Goal: Transaction & Acquisition: Subscribe to service/newsletter

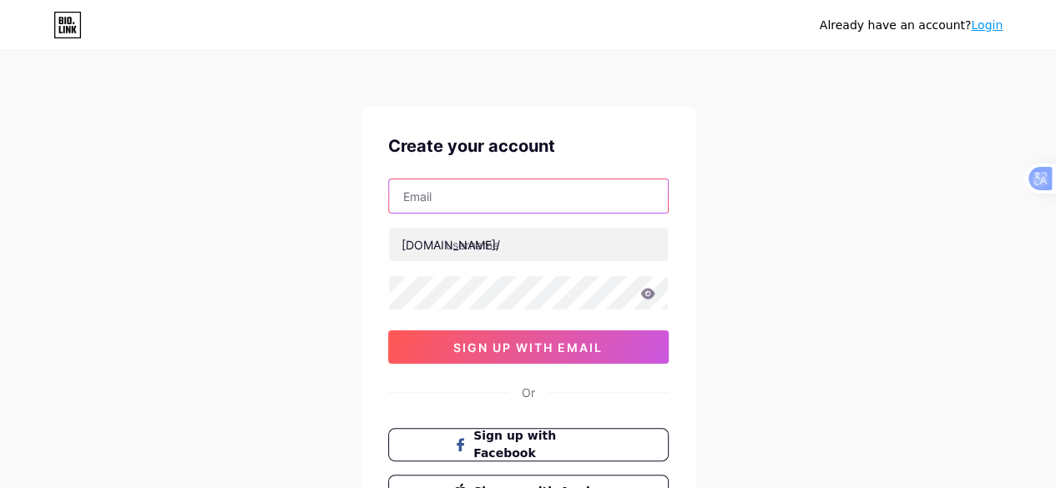
click at [482, 194] on input "text" at bounding box center [528, 195] width 279 height 33
type input "[EMAIL_ADDRESS][DOMAIN_NAME]"
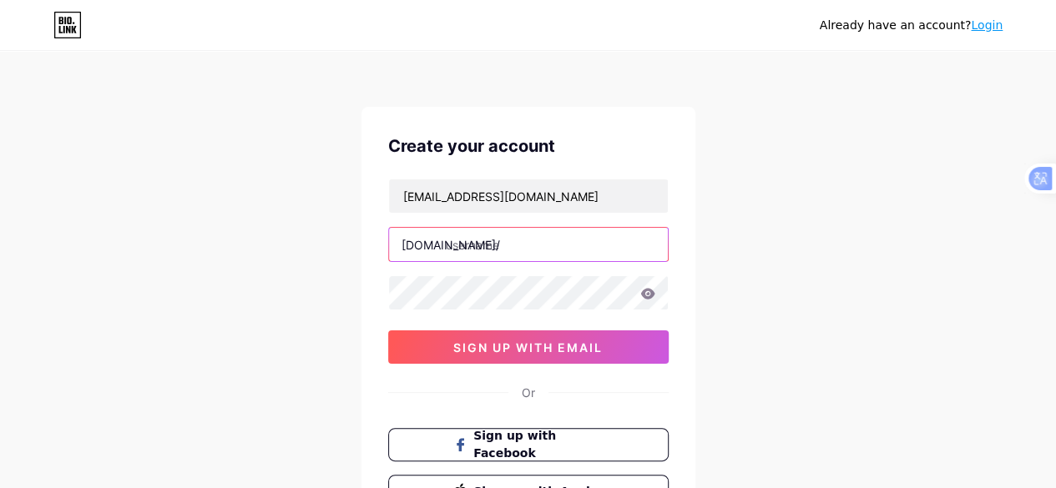
click at [518, 244] on input "text" at bounding box center [528, 244] width 279 height 33
type input "zeroosigns"
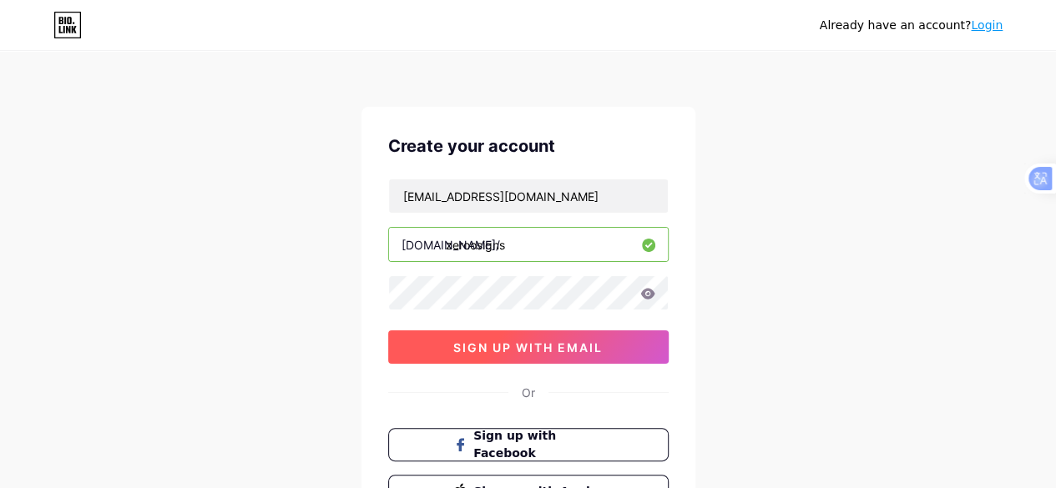
click at [535, 356] on button "sign up with email" at bounding box center [528, 347] width 281 height 33
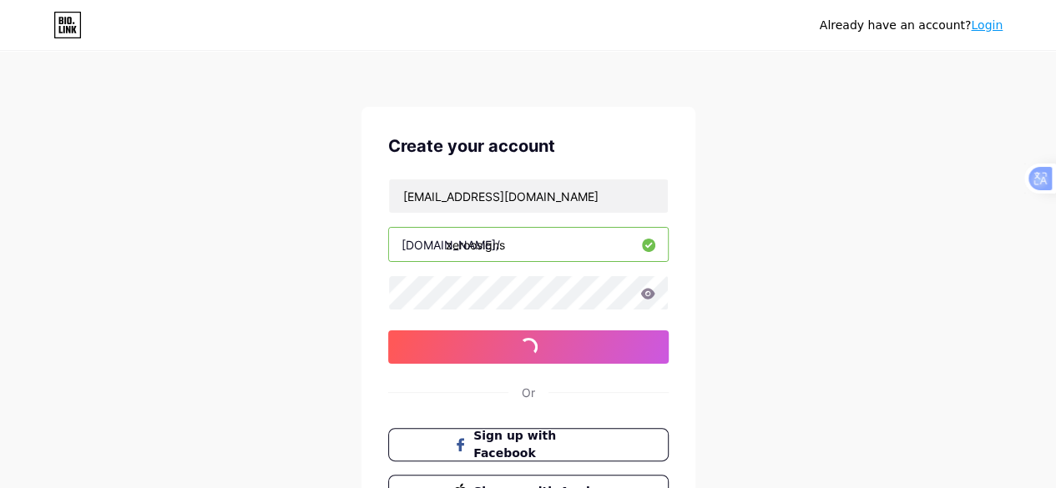
scroll to position [149, 0]
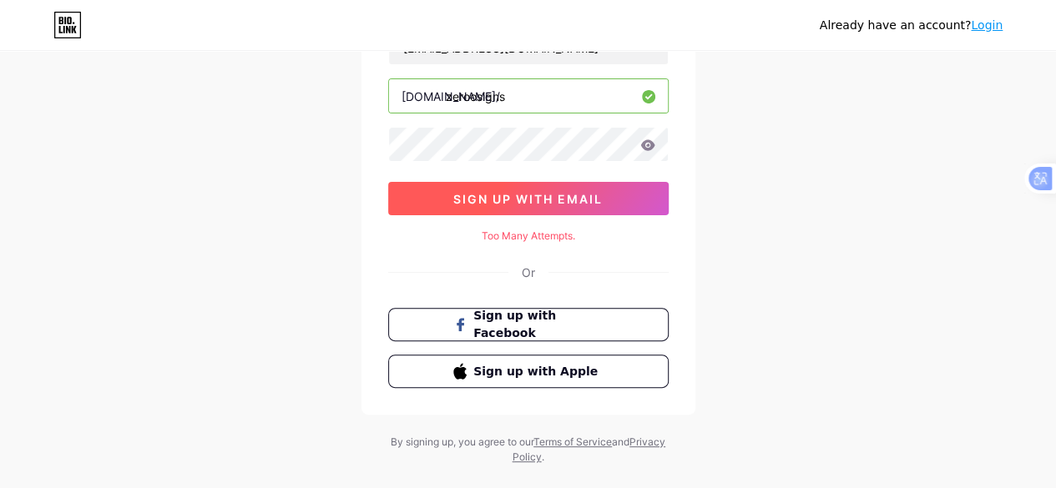
click at [526, 184] on button "sign up with email" at bounding box center [528, 198] width 281 height 33
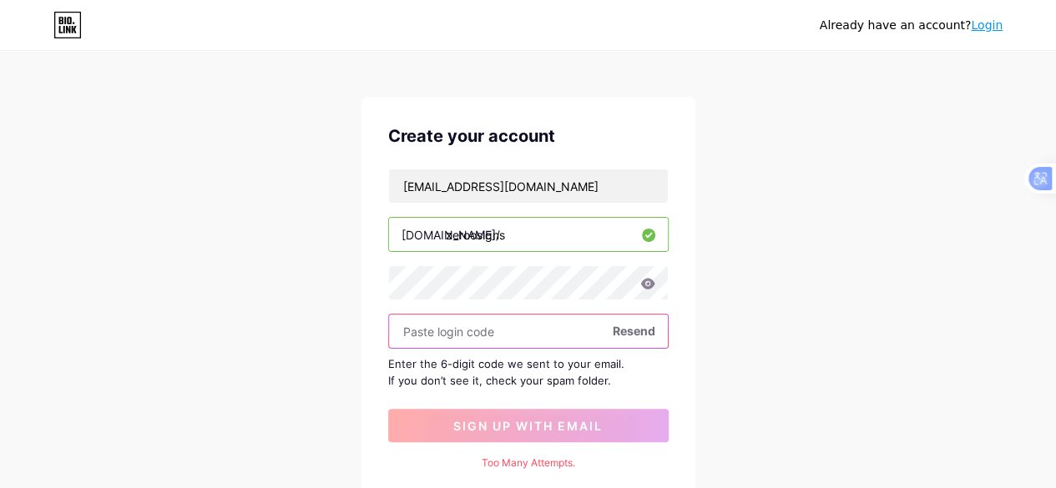
scroll to position [0, 0]
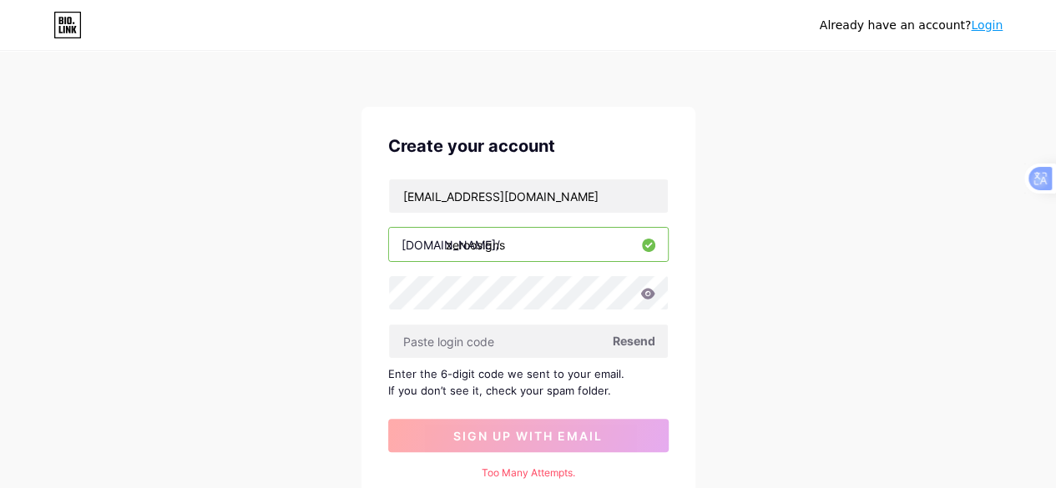
click at [647, 341] on span "Resend" at bounding box center [634, 341] width 43 height 18
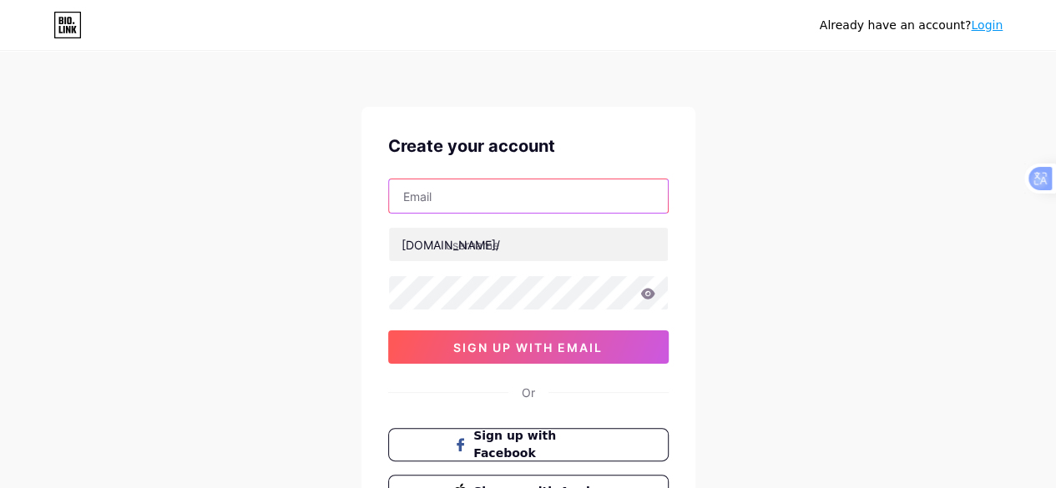
click at [459, 193] on input "text" at bounding box center [528, 195] width 279 height 33
type input "[EMAIL_ADDRESS][DOMAIN_NAME]"
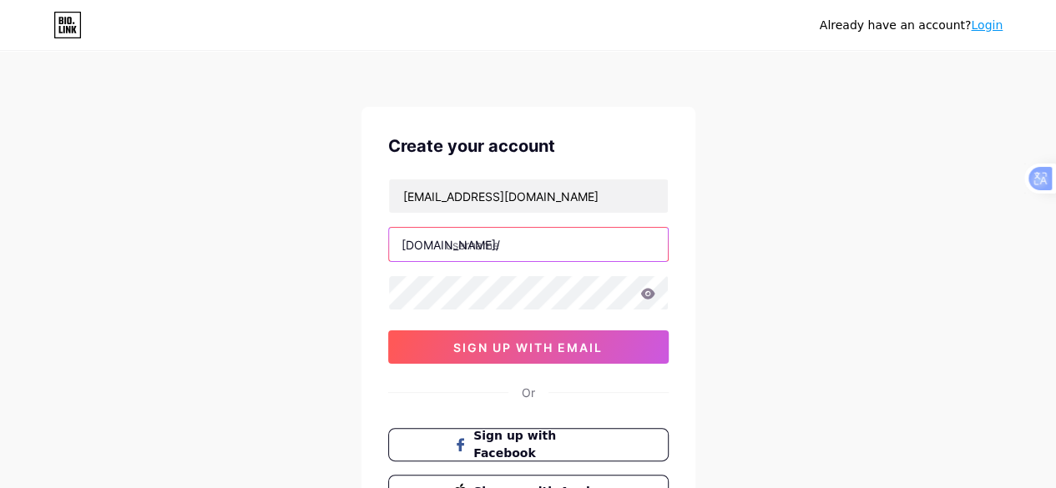
click at [522, 255] on input "text" at bounding box center [528, 244] width 279 height 33
click at [518, 246] on input "text" at bounding box center [528, 244] width 279 height 33
type input "zerosigns"
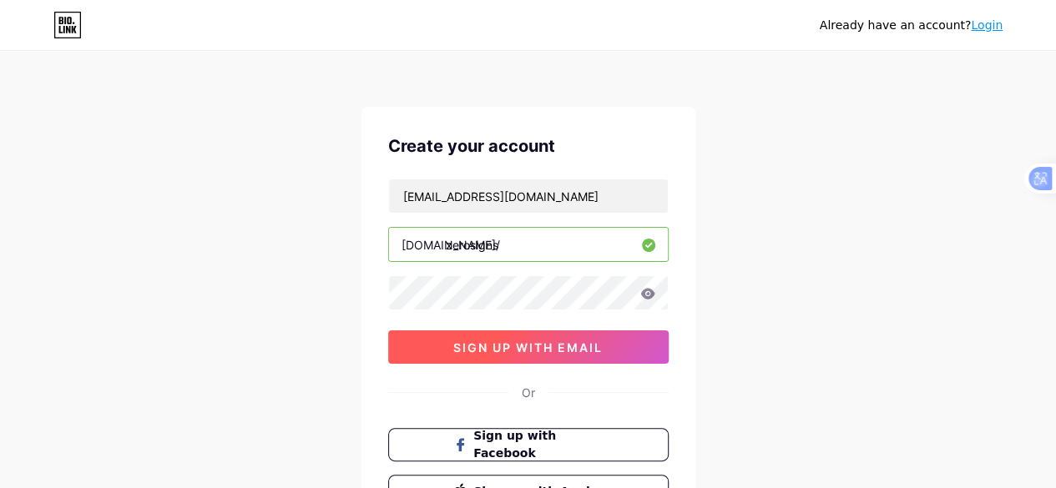
click at [553, 342] on span "sign up with email" at bounding box center [527, 348] width 149 height 14
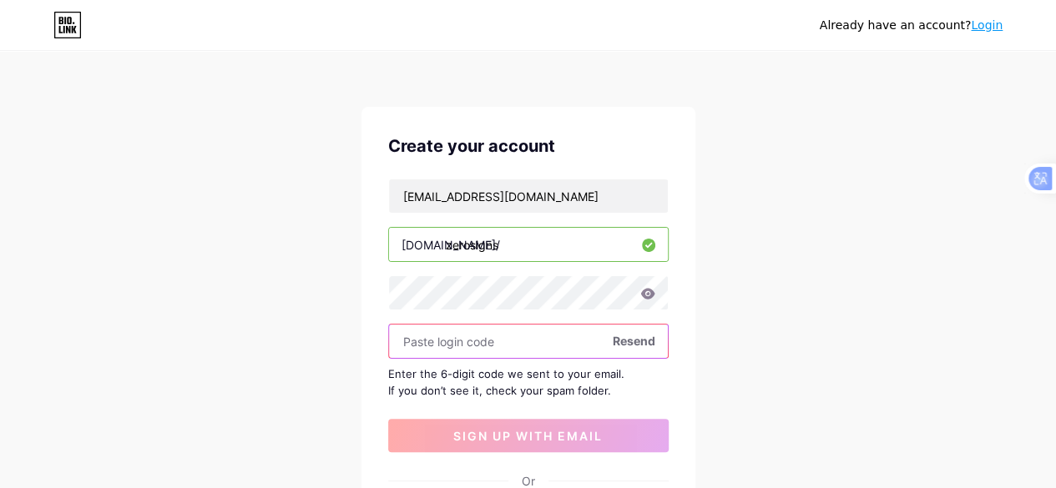
paste input "622525"
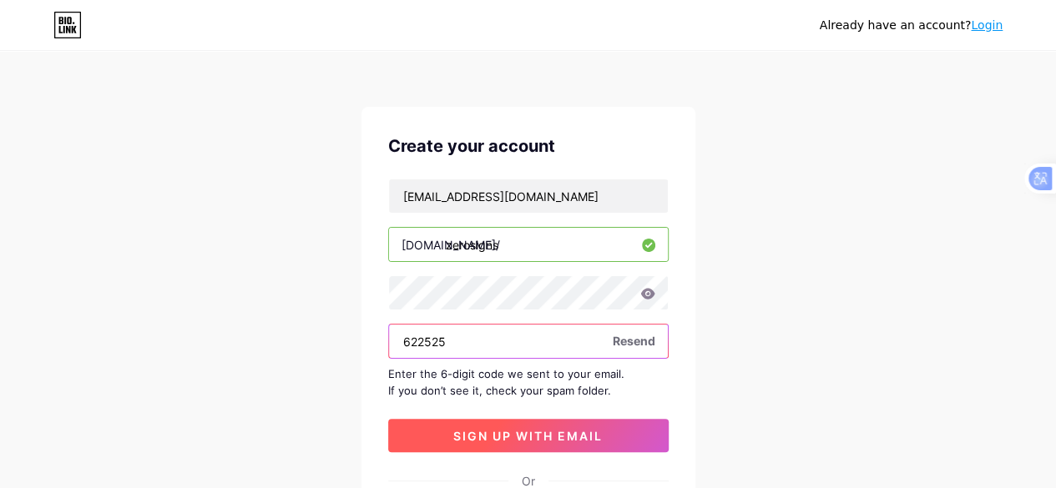
type input "622525"
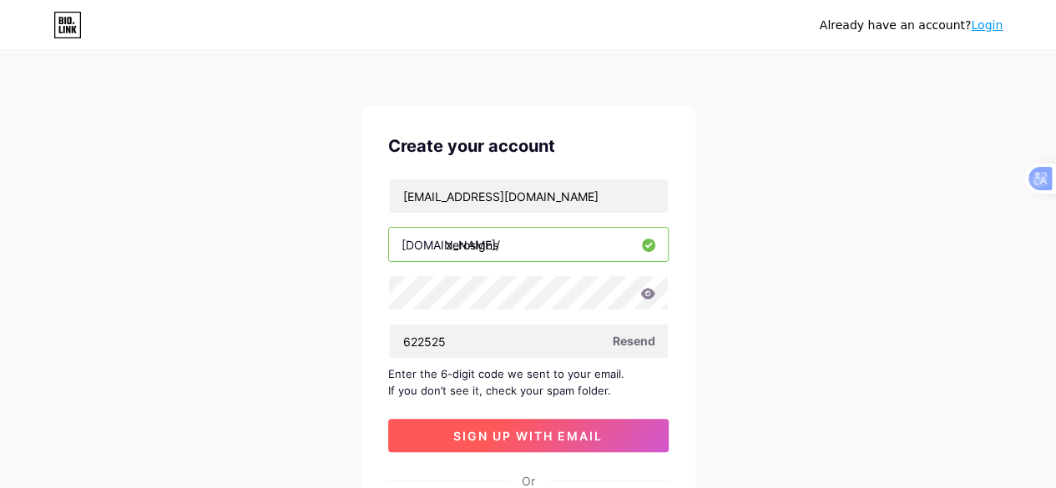
click at [524, 430] on span "sign up with email" at bounding box center [527, 436] width 149 height 14
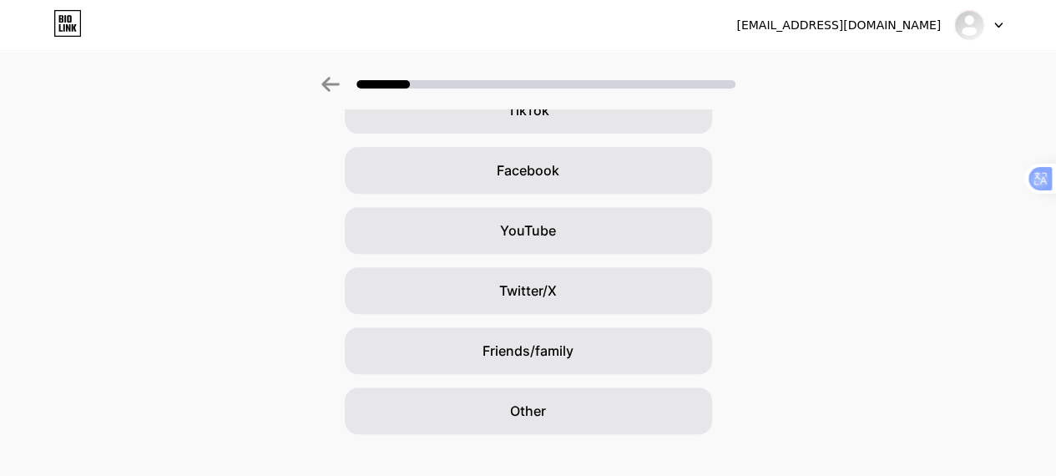
scroll to position [244, 0]
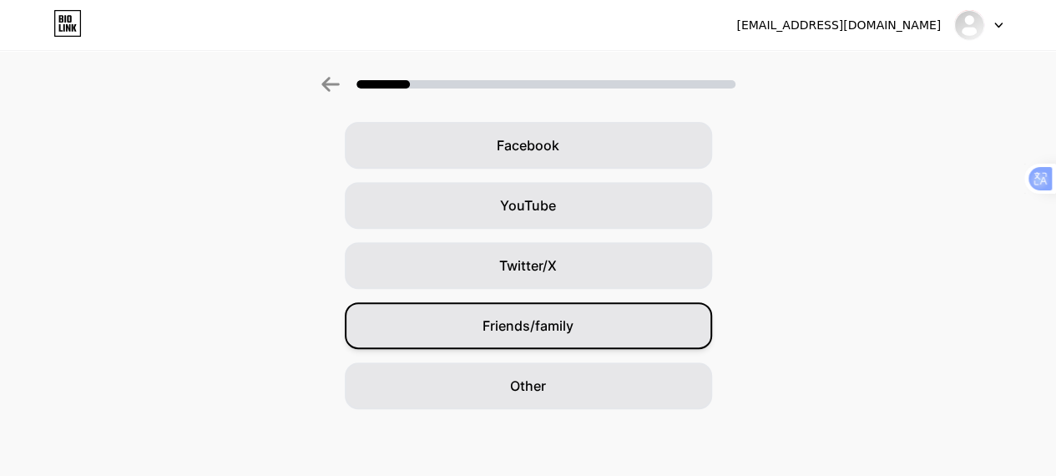
click at [556, 322] on span "Friends/family" at bounding box center [528, 326] width 91 height 20
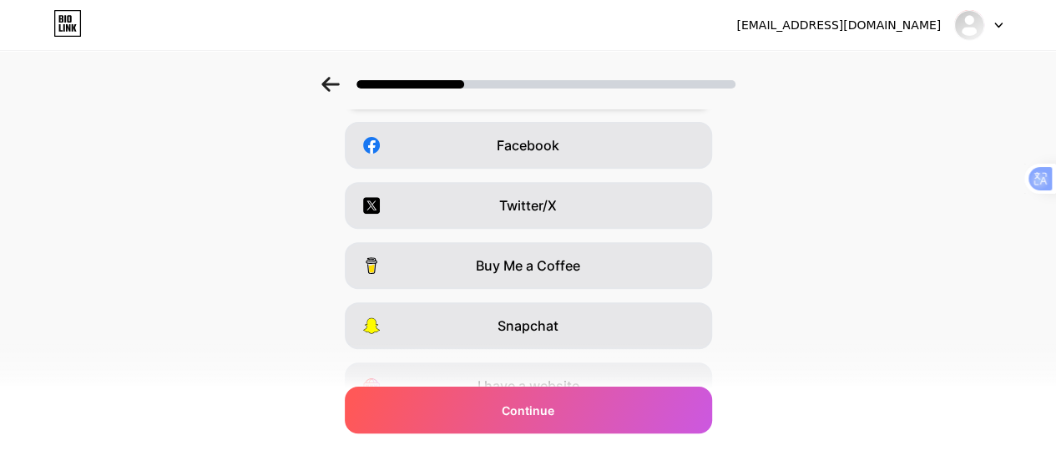
scroll to position [0, 0]
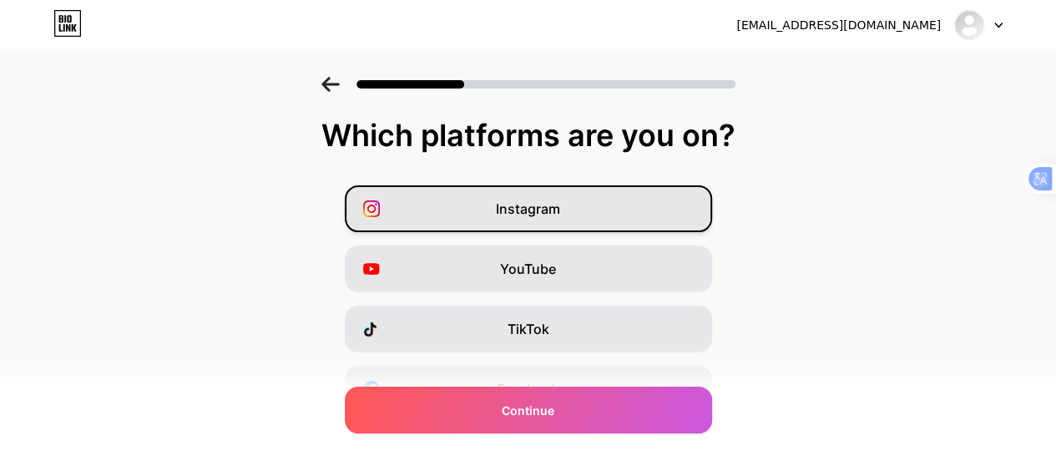
click at [596, 222] on div "Instagram" at bounding box center [528, 208] width 367 height 47
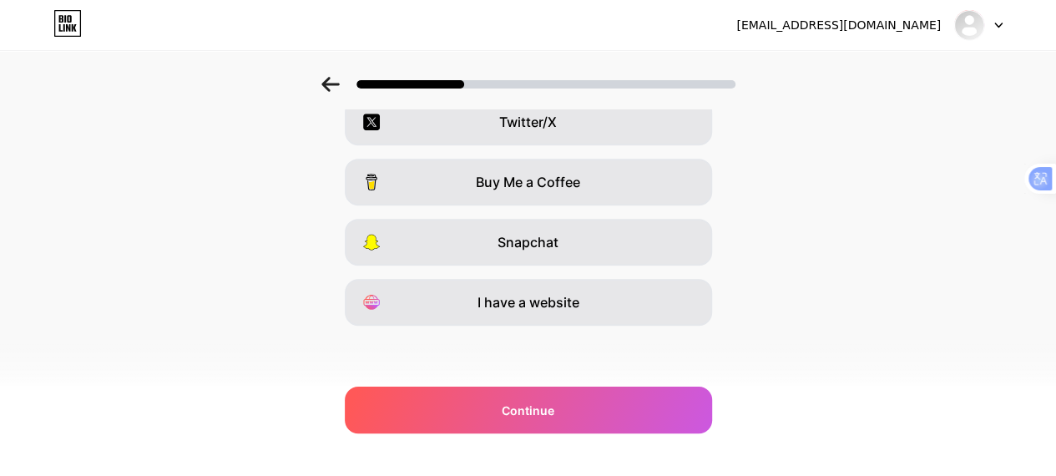
scroll to position [160, 0]
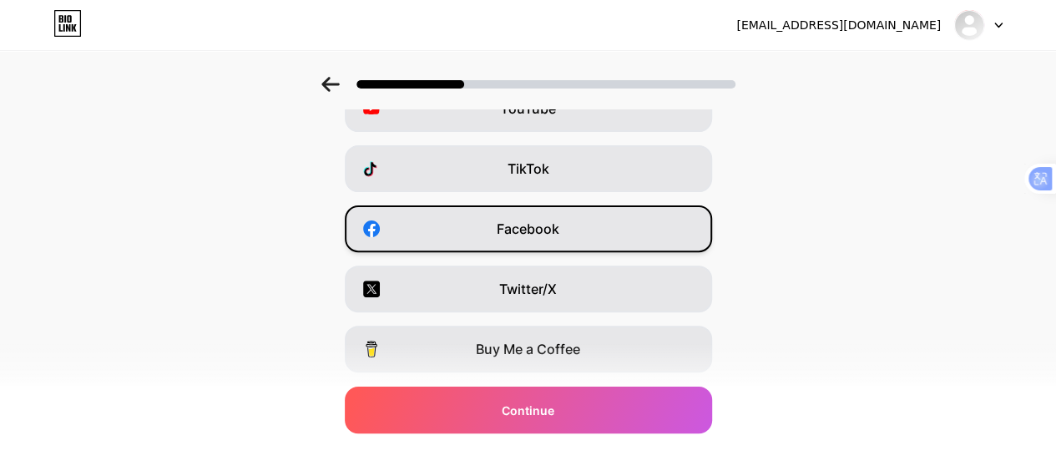
click at [559, 230] on span "Facebook" at bounding box center [528, 229] width 63 height 20
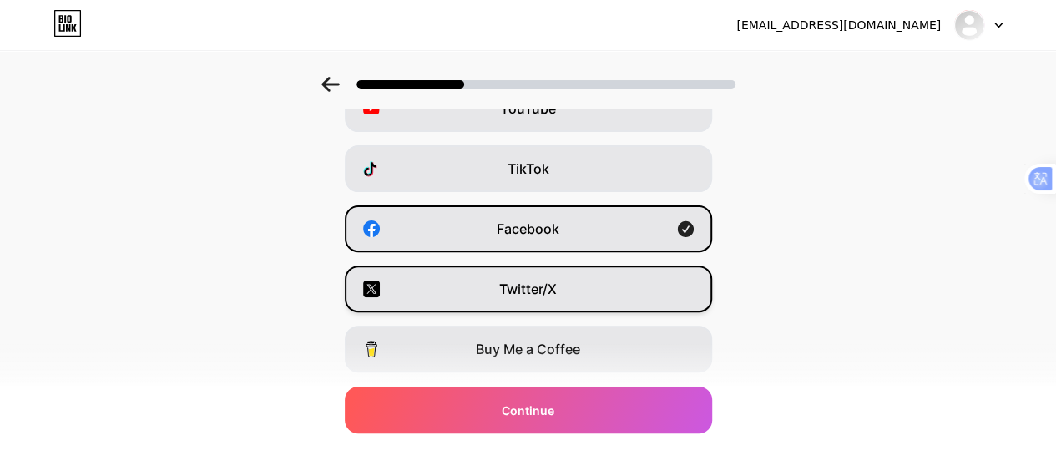
click at [576, 281] on div "Twitter/X" at bounding box center [528, 288] width 367 height 47
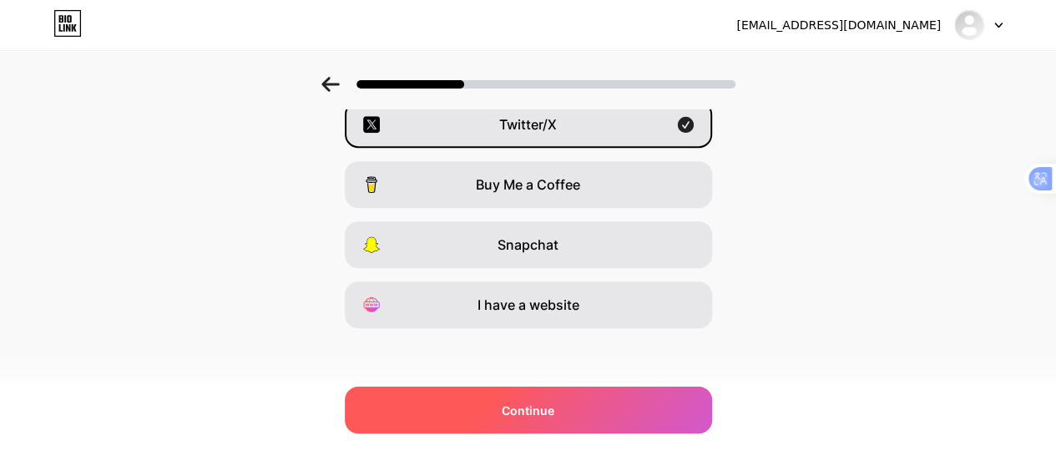
scroll to position [327, 0]
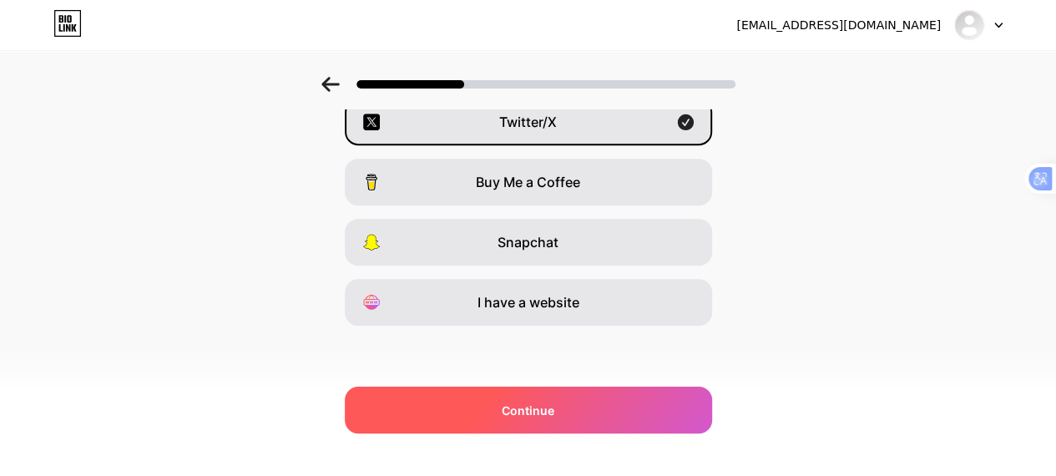
click at [575, 412] on div "Continue" at bounding box center [528, 410] width 367 height 47
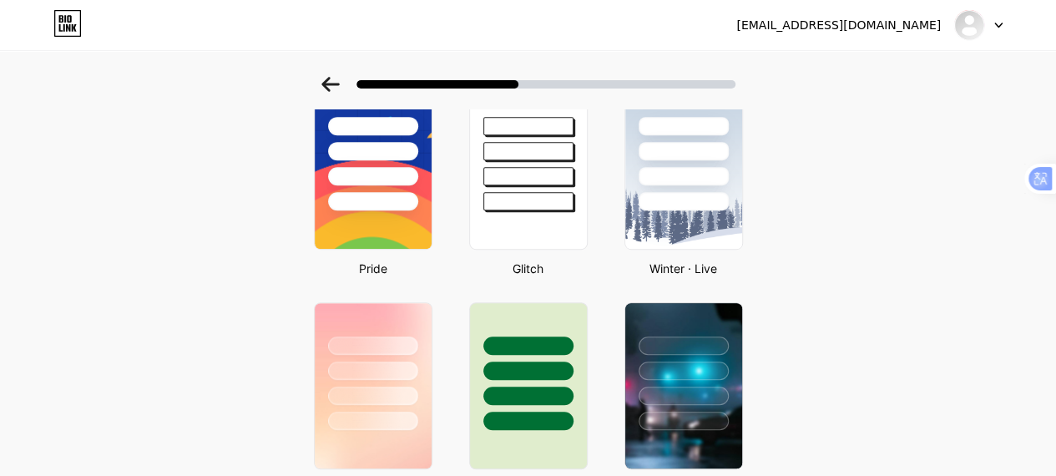
scroll to position [0, 0]
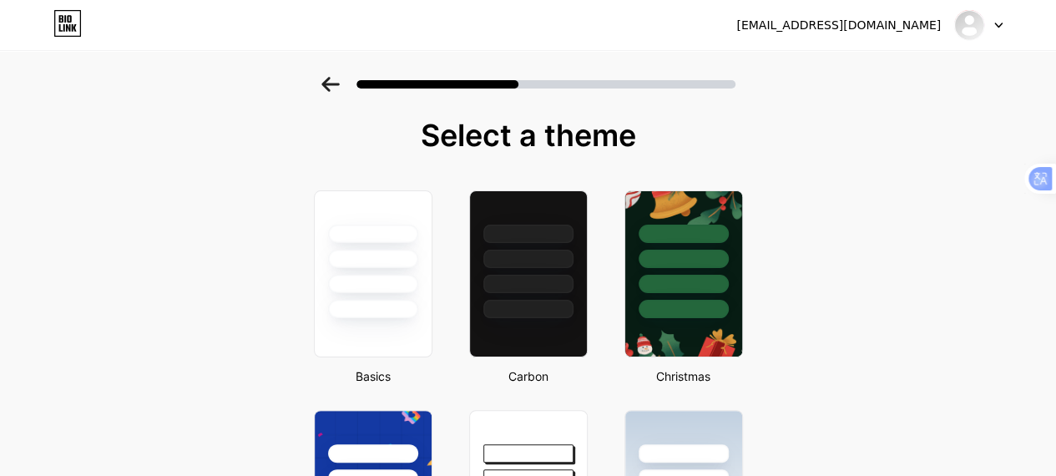
click at [329, 83] on icon at bounding box center [330, 84] width 18 height 15
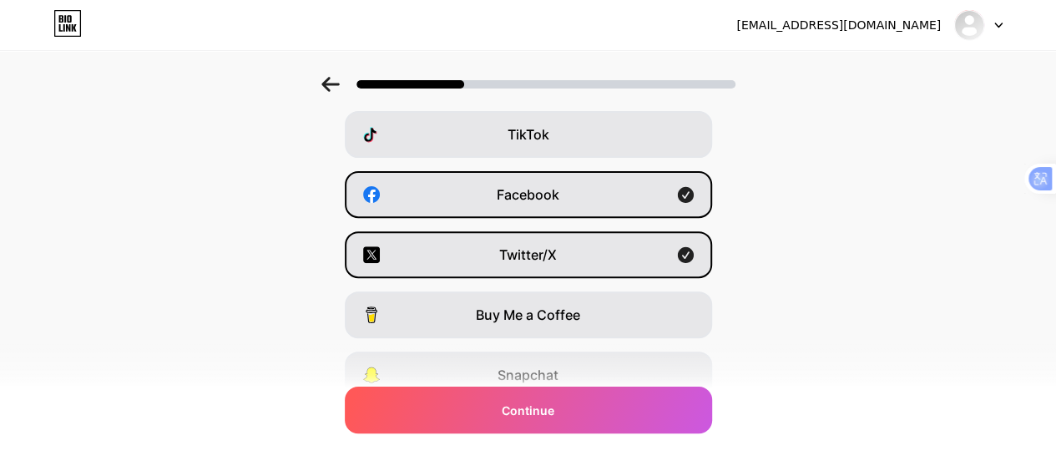
scroll to position [327, 0]
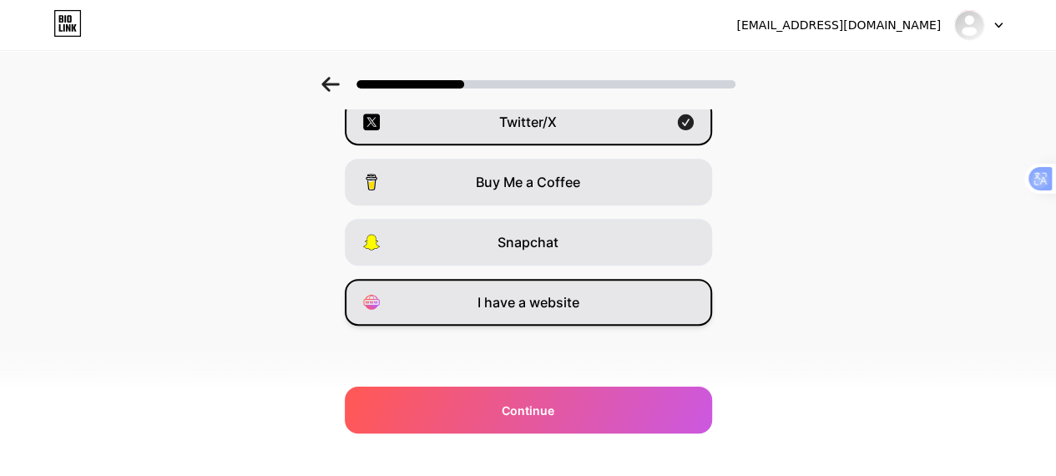
click at [509, 294] on span "I have a website" at bounding box center [529, 302] width 102 height 20
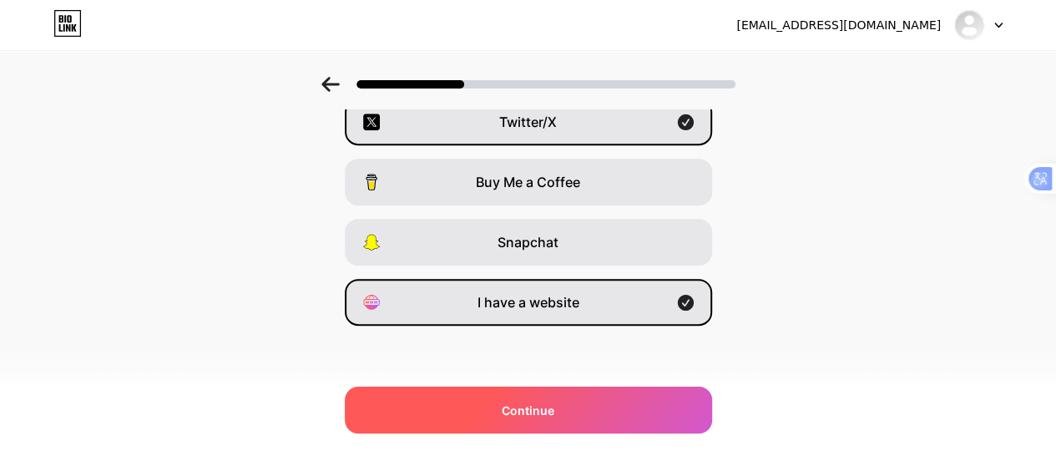
click at [538, 402] on span "Continue" at bounding box center [528, 411] width 53 height 18
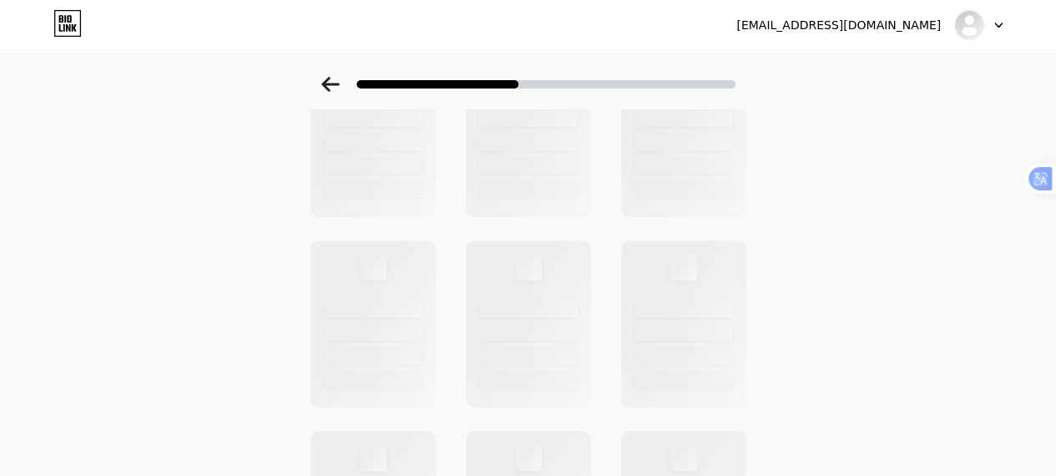
scroll to position [0, 0]
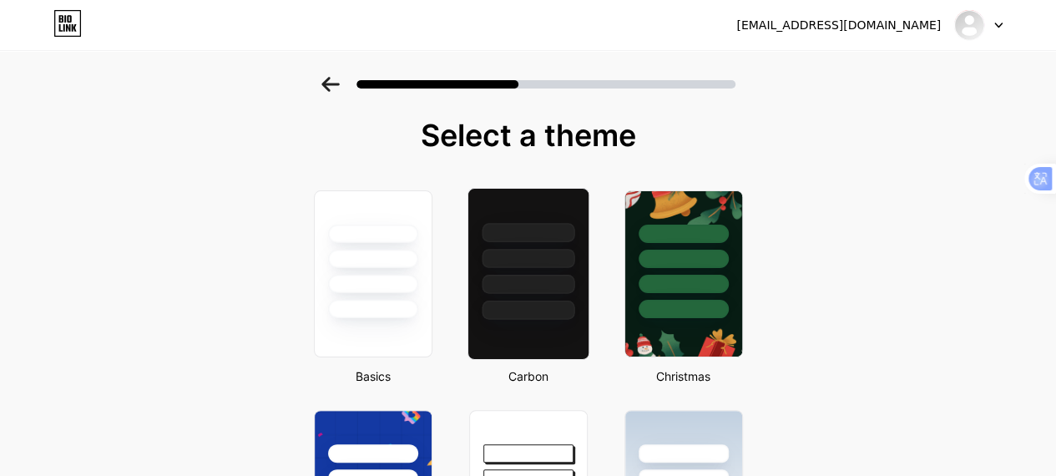
click at [545, 303] on div at bounding box center [528, 310] width 93 height 19
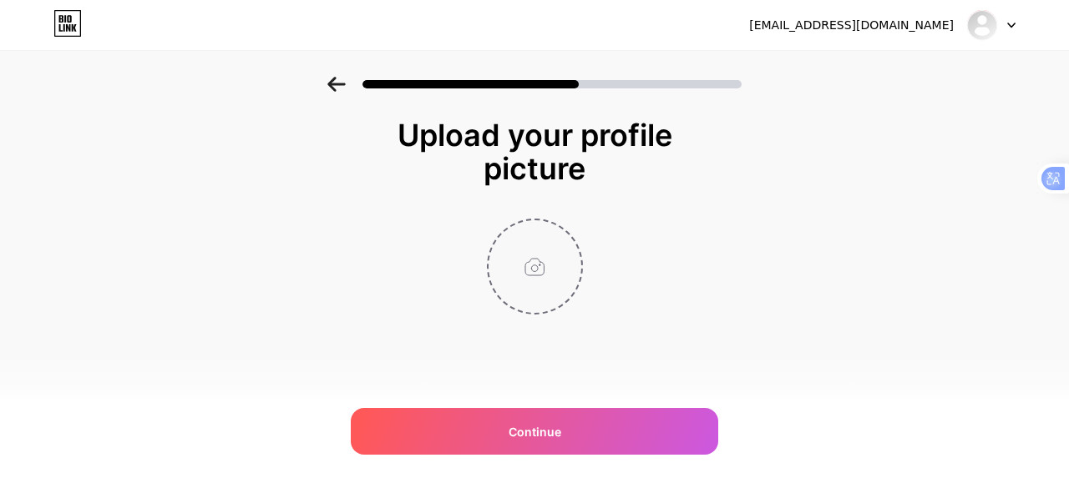
click at [546, 283] on input "file" at bounding box center [534, 266] width 93 height 93
type input "C:\fakepath\Untitled design (3).png"
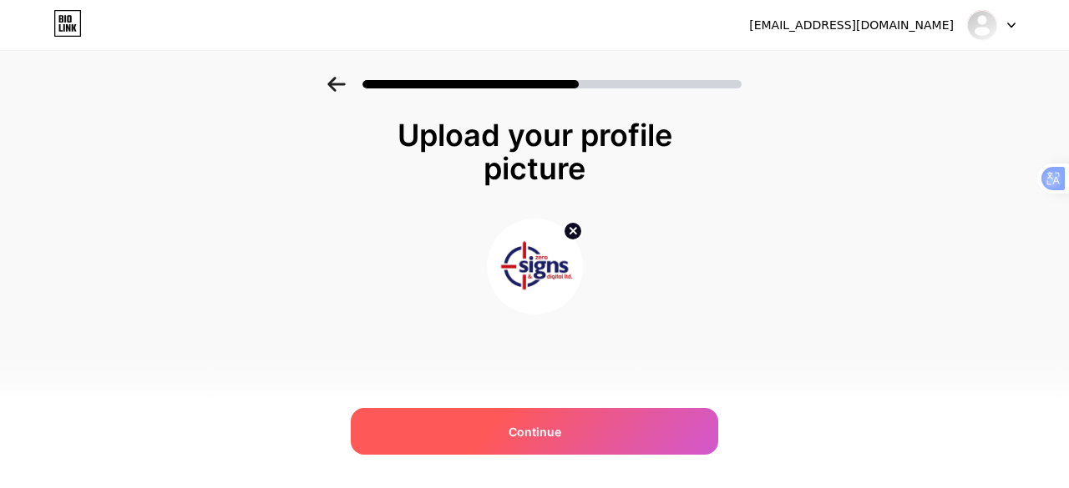
click at [625, 422] on div "Continue" at bounding box center [534, 431] width 367 height 47
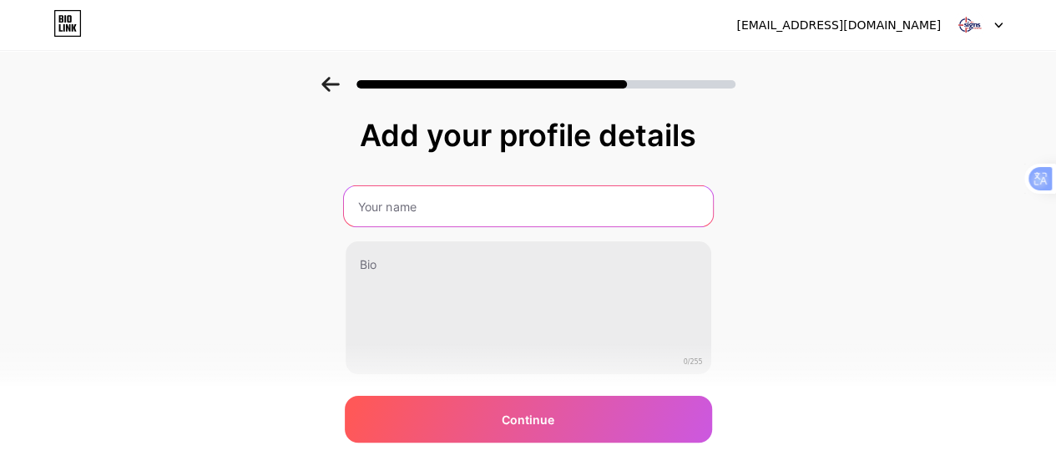
click at [443, 215] on input "text" at bounding box center [527, 206] width 369 height 40
type input "Zerosigns"
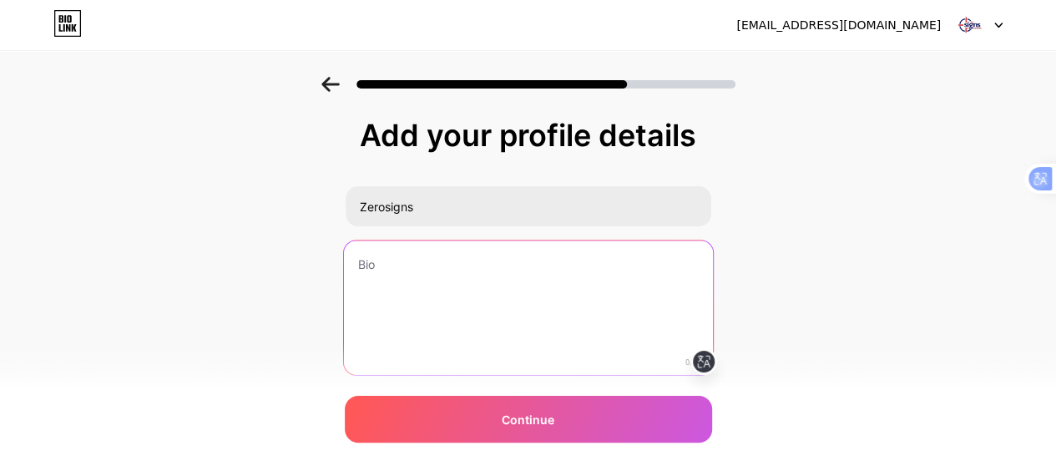
click at [459, 246] on textarea at bounding box center [527, 308] width 369 height 136
paste textarea "Founded in 1968 as Zero Ads, we began as a specialist sign rental service for e…"
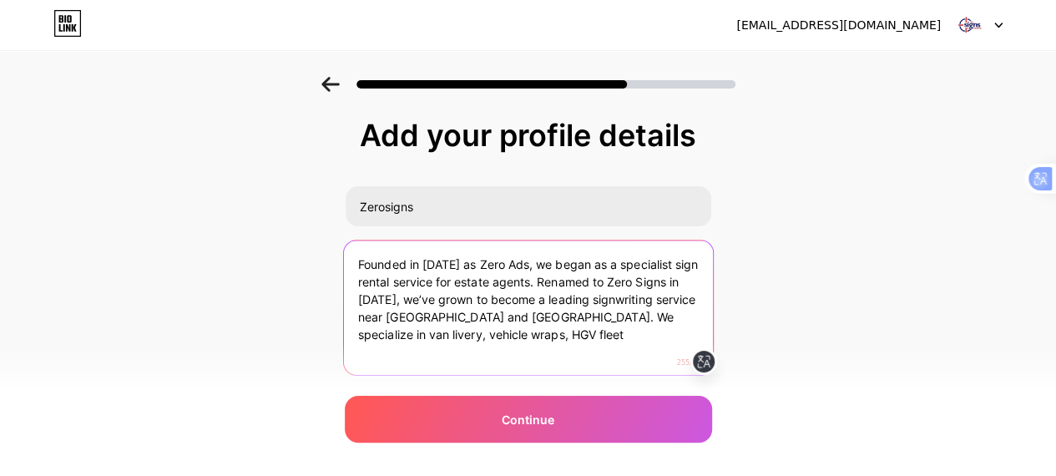
click at [501, 346] on textarea "Founded in 1968 as Zero Ads, we began as a specialist sign rental service for e…" at bounding box center [527, 308] width 369 height 136
paste textarea "we specialize in van livery, vehicle wraps, HGV signage, and more. Using advanc…"
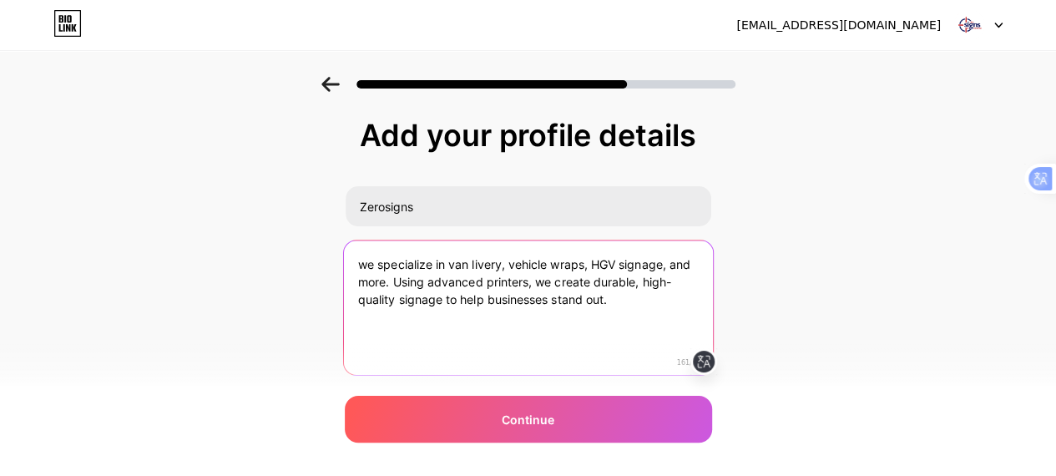
click at [372, 268] on textarea "we specialize in van livery, vehicle wraps, HGV signage, and more. Using advanc…" at bounding box center [527, 308] width 369 height 136
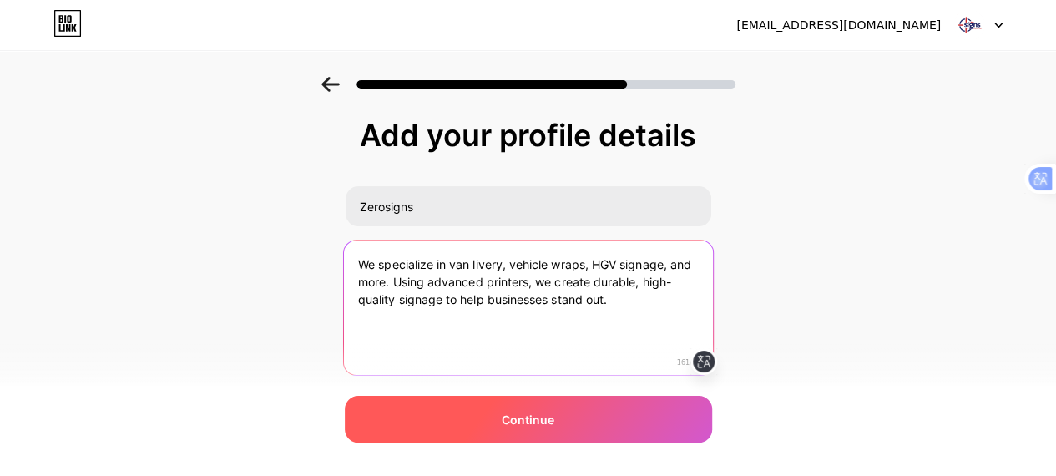
type textarea "We specialize in van livery, vehicle wraps, HGV signage, and more. Using advanc…"
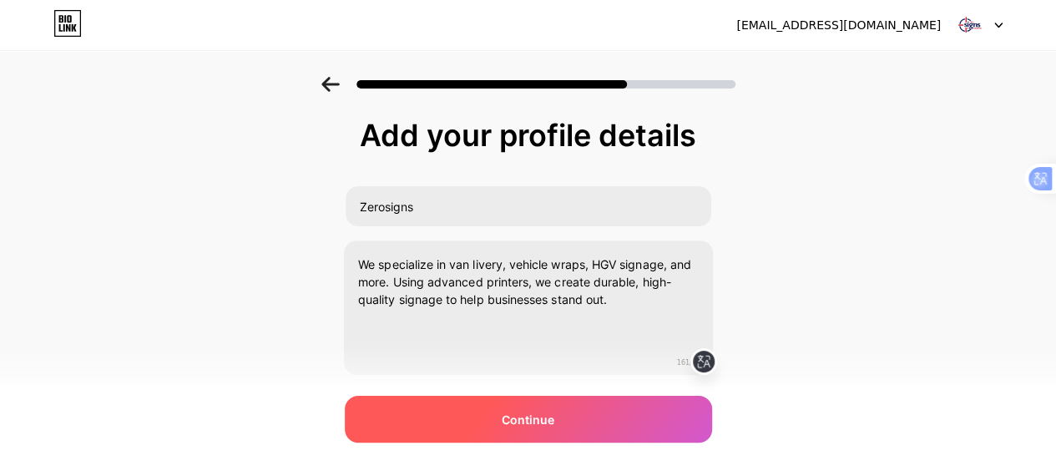
click at [533, 408] on div "Continue" at bounding box center [528, 419] width 367 height 47
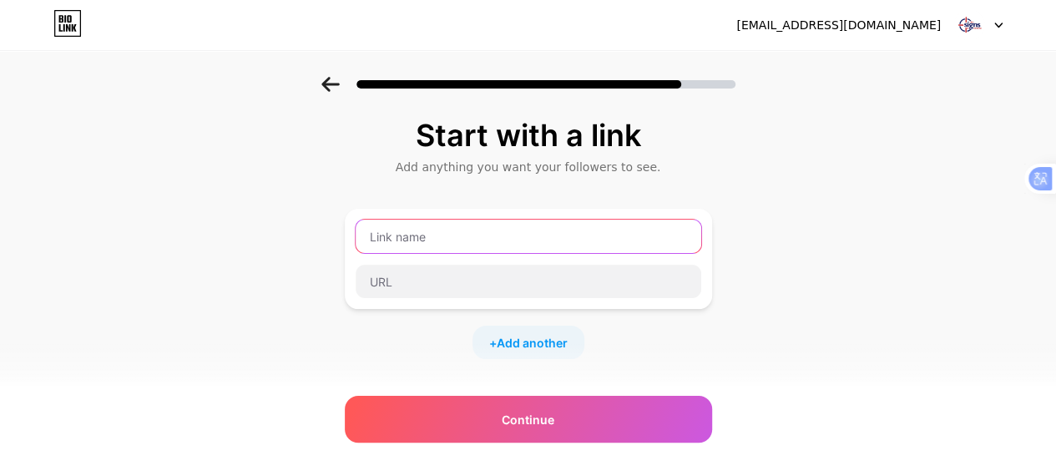
click at [548, 241] on input "text" at bounding box center [529, 236] width 346 height 33
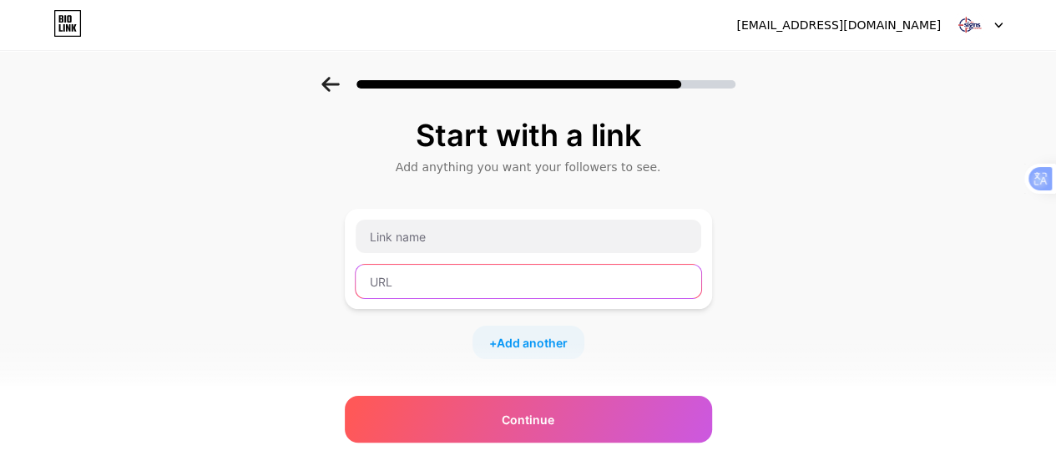
click at [526, 288] on input "text" at bounding box center [529, 281] width 346 height 33
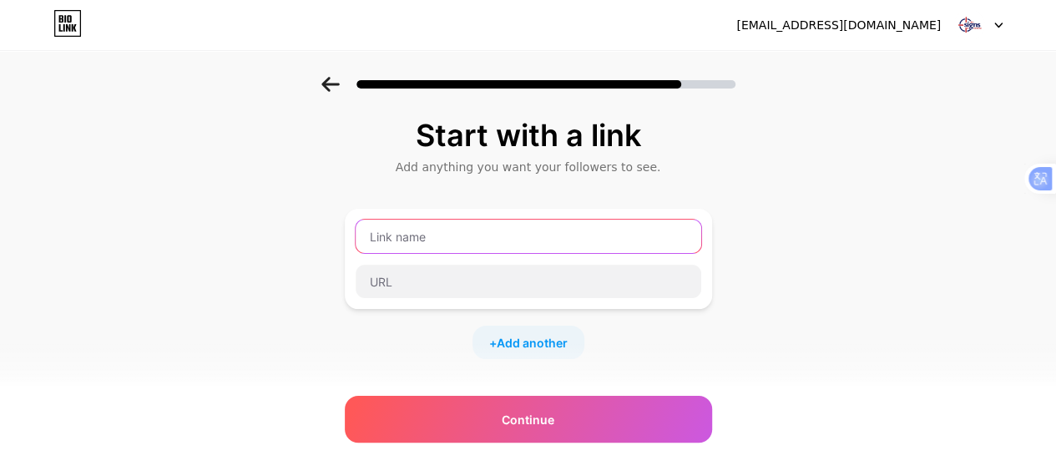
click at [523, 238] on input "text" at bounding box center [529, 236] width 346 height 33
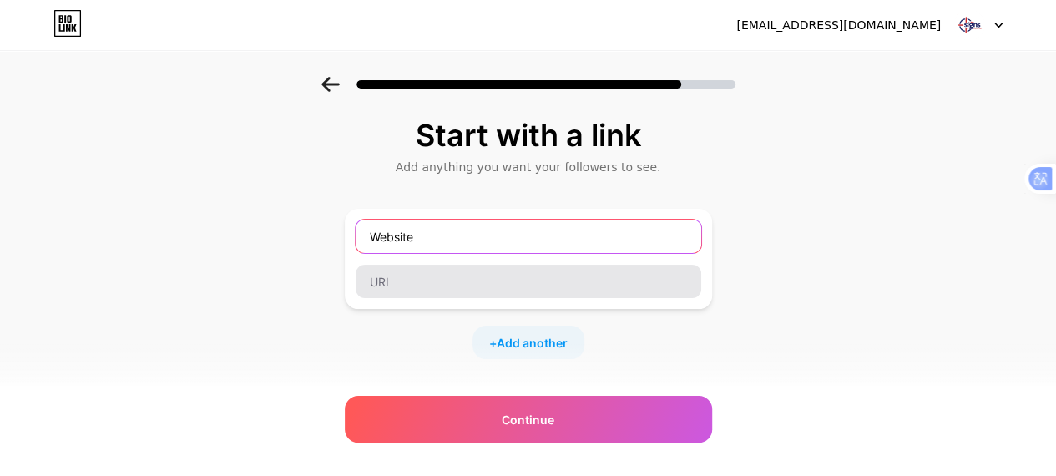
type input "Website"
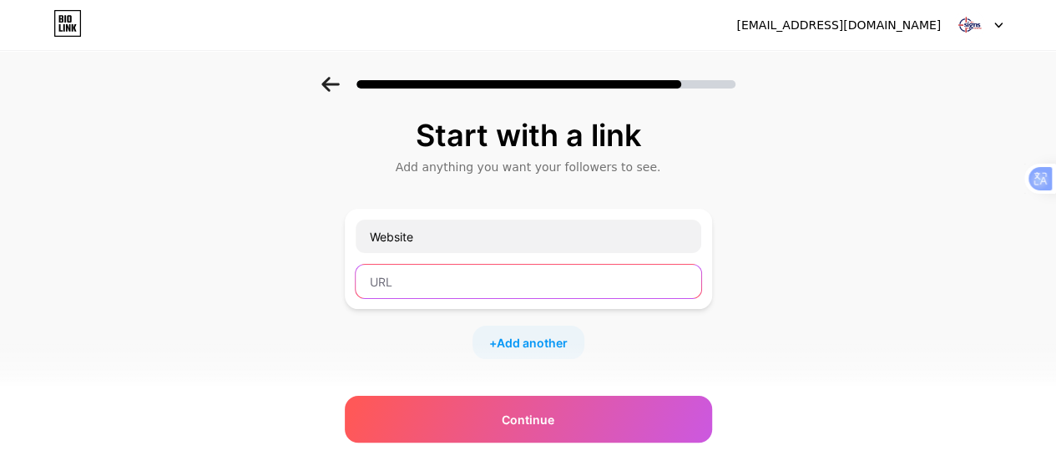
click at [525, 280] on input "text" at bounding box center [529, 281] width 346 height 33
paste input "https://zerosigns.co.uk/"
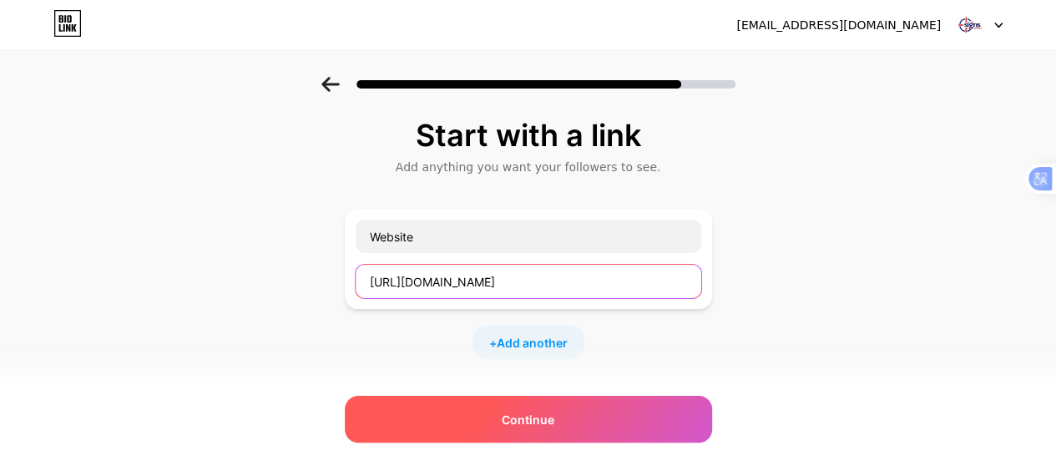
type input "https://zerosigns.co.uk/"
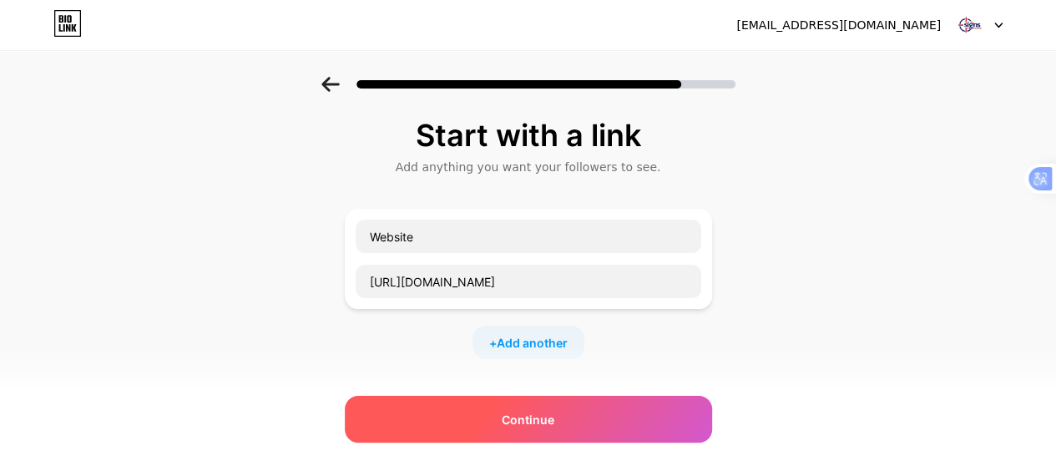
click at [518, 431] on div "Continue" at bounding box center [528, 419] width 367 height 47
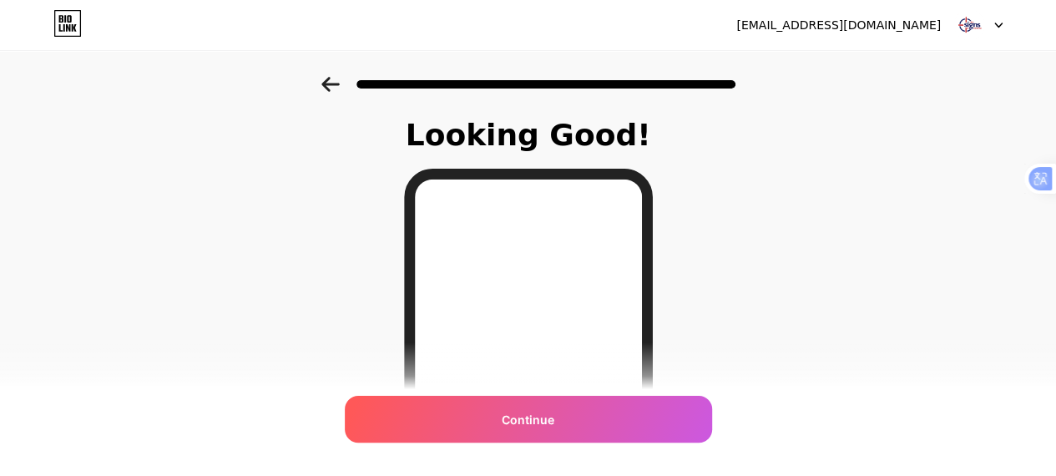
scroll to position [334, 0]
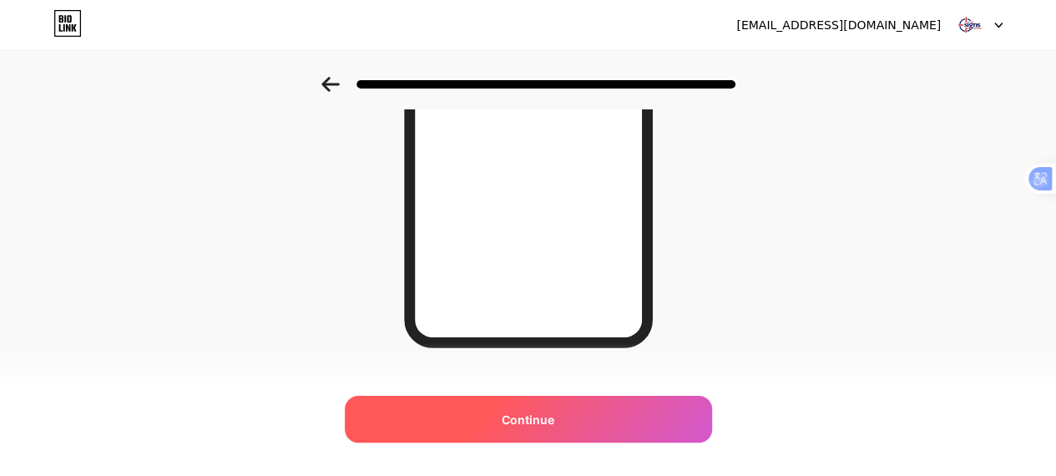
click at [569, 428] on div "Continue" at bounding box center [528, 419] width 367 height 47
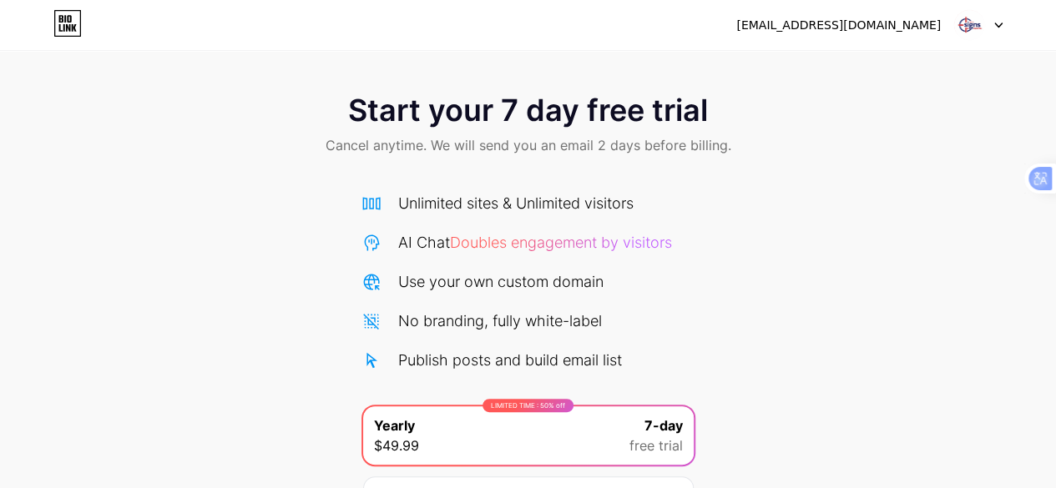
click at [973, 31] on img at bounding box center [969, 25] width 32 height 32
click at [917, 29] on div "[EMAIL_ADDRESS][DOMAIN_NAME]" at bounding box center [838, 26] width 205 height 18
drag, startPoint x: 882, startPoint y: 28, endPoint x: 930, endPoint y: 28, distance: 47.6
click at [884, 28] on div "[EMAIL_ADDRESS][DOMAIN_NAME]" at bounding box center [838, 26] width 205 height 18
click at [972, 21] on img at bounding box center [969, 25] width 32 height 32
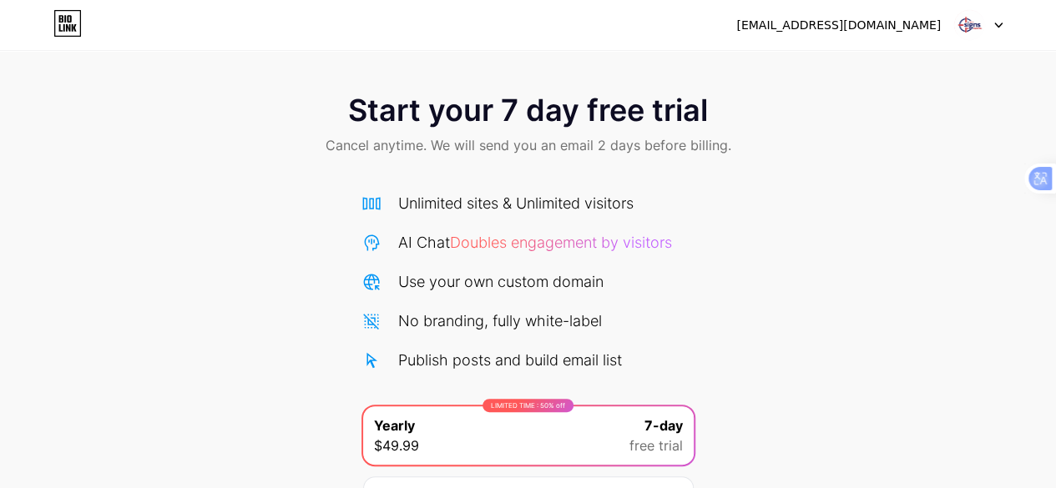
click at [972, 21] on img at bounding box center [969, 25] width 32 height 32
click at [57, 21] on icon at bounding box center [67, 23] width 28 height 27
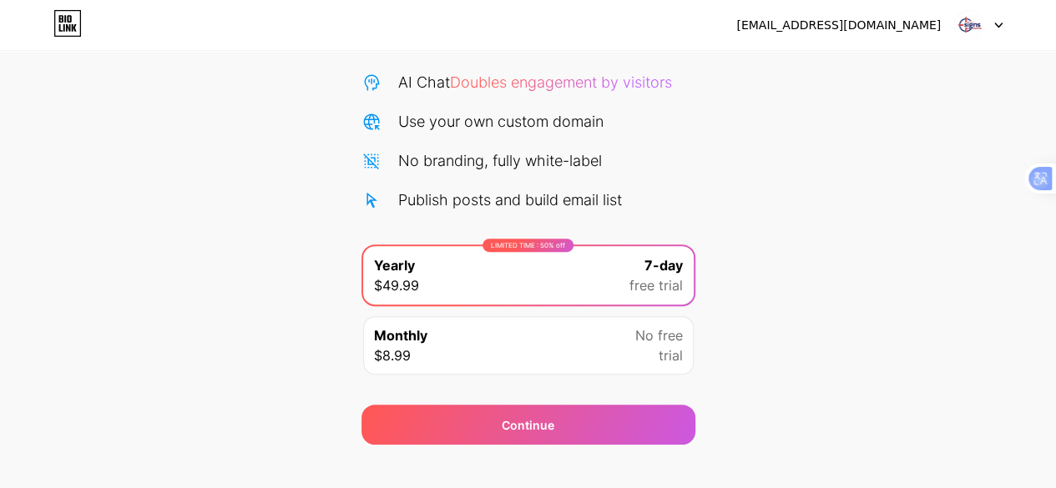
scroll to position [182, 0]
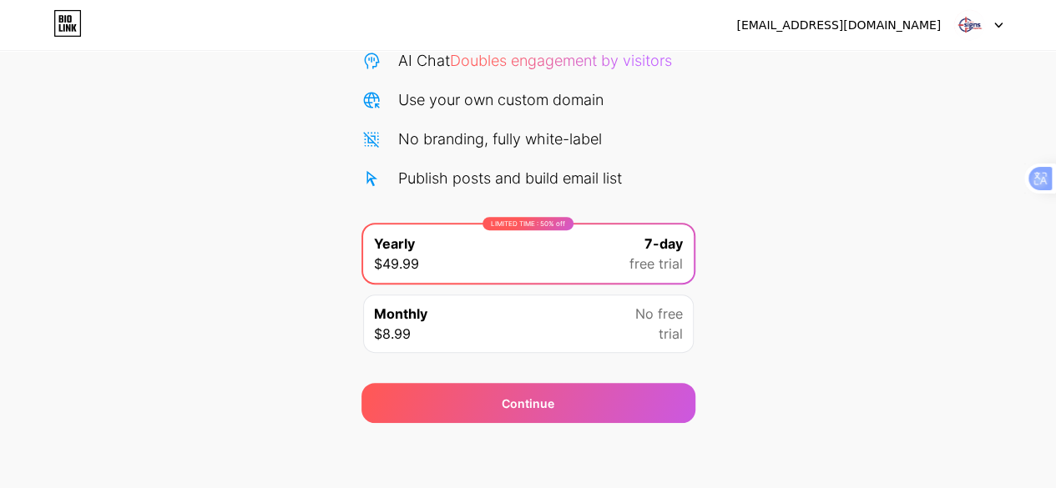
click at [646, 309] on span "No free" at bounding box center [659, 314] width 48 height 20
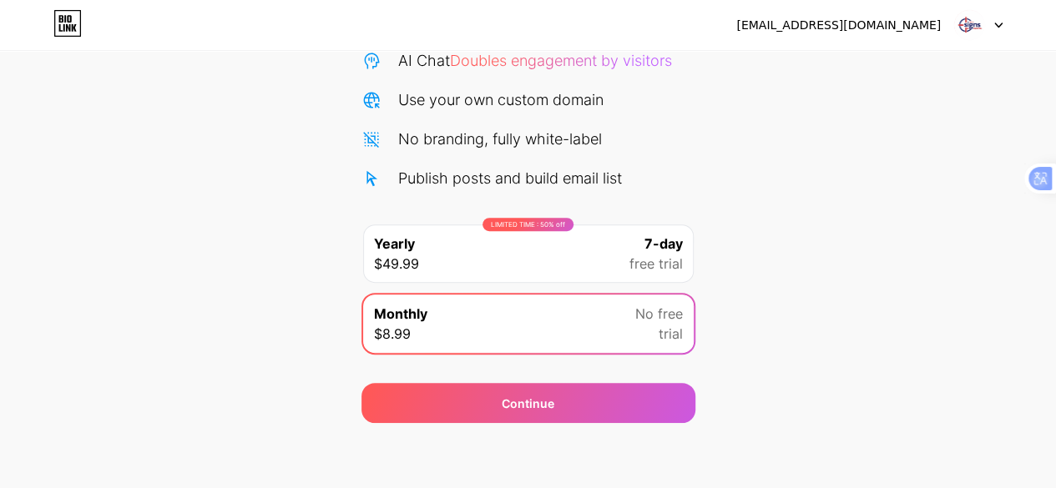
scroll to position [0, 0]
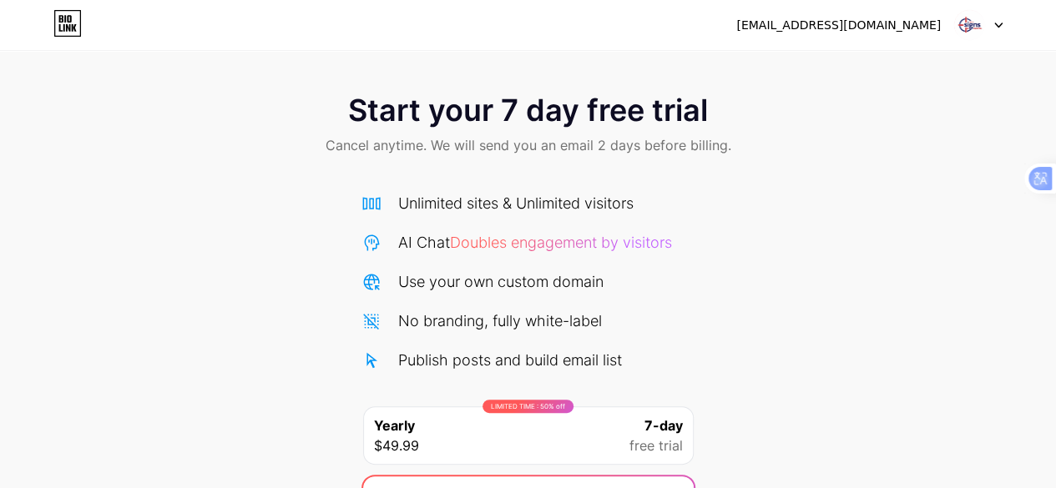
click at [980, 16] on img at bounding box center [969, 25] width 32 height 32
click at [1002, 33] on div at bounding box center [978, 25] width 48 height 30
click at [971, 14] on img at bounding box center [969, 25] width 32 height 32
click at [897, 38] on div "[EMAIL_ADDRESS][DOMAIN_NAME]" at bounding box center [869, 25] width 266 height 30
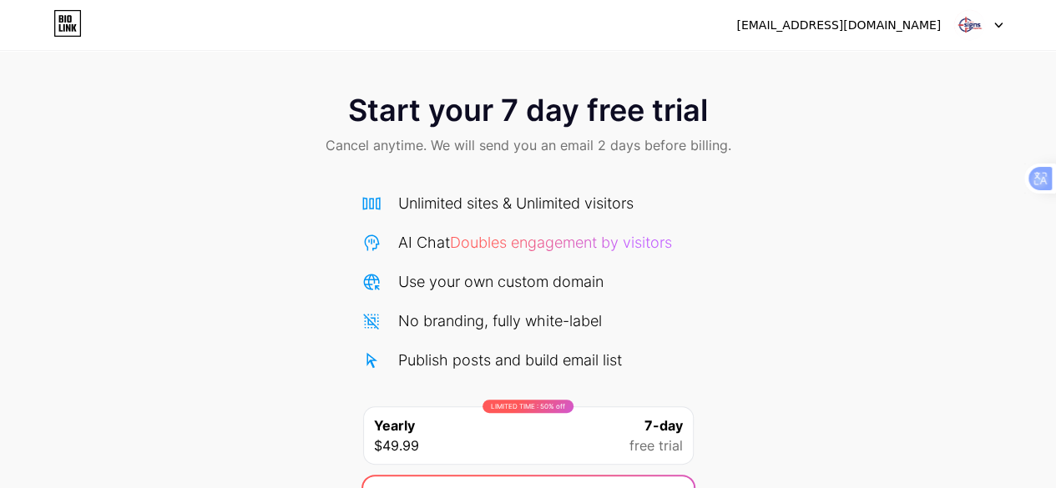
click at [890, 24] on div "[EMAIL_ADDRESS][DOMAIN_NAME]" at bounding box center [838, 26] width 205 height 18
click at [91, 21] on div "zzerosigns@gmail.com Logout" at bounding box center [528, 25] width 1056 height 30
click at [77, 14] on icon at bounding box center [67, 23] width 28 height 27
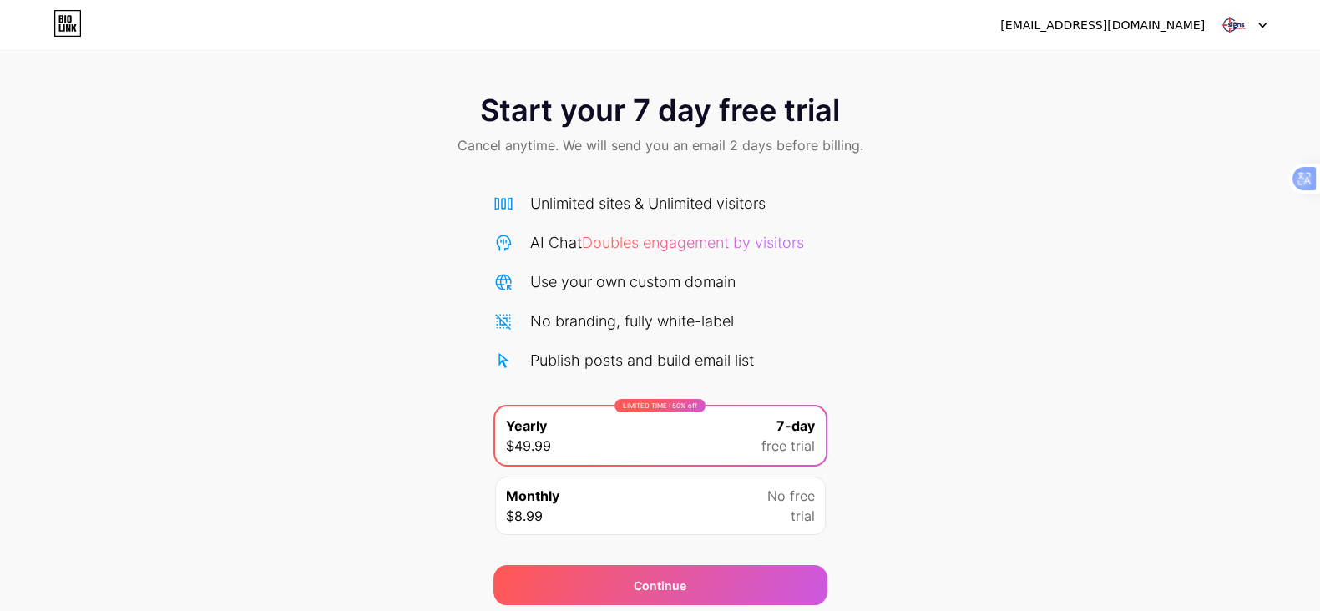
click at [1014, 283] on div "Start your 7 day free trial Cancel anytime. We will send you an email 2 days be…" at bounding box center [660, 341] width 1320 height 528
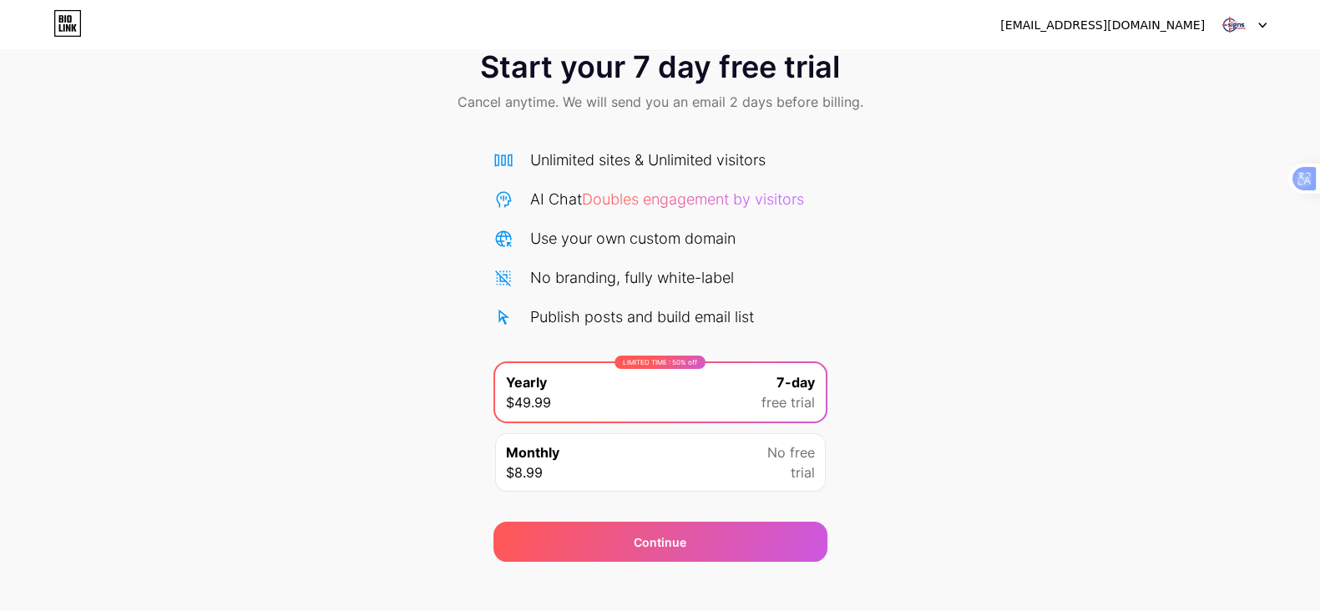
scroll to position [60, 0]
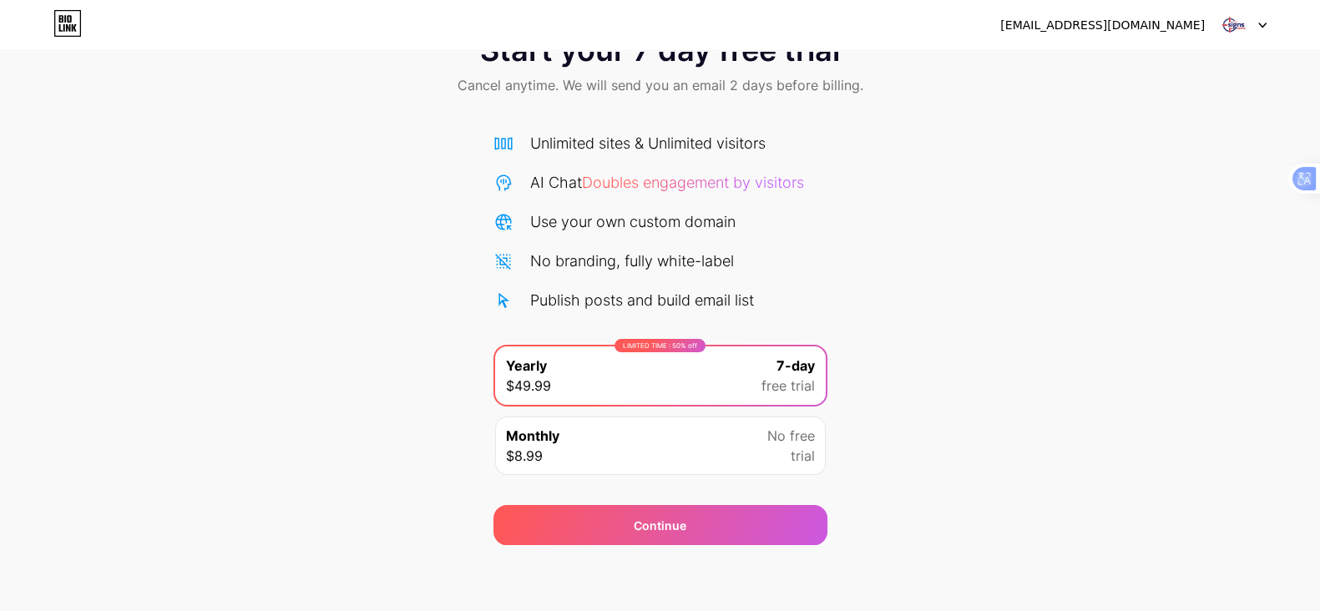
click at [811, 290] on div "Publish posts and build email list" at bounding box center [660, 300] width 334 height 23
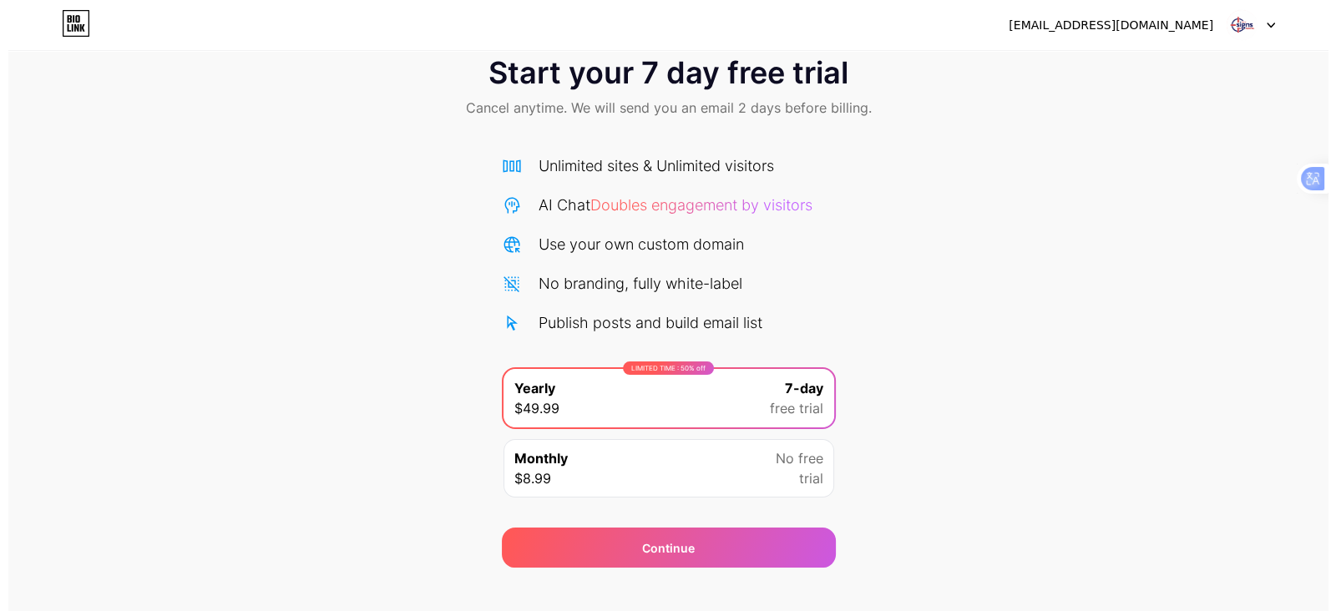
scroll to position [0, 0]
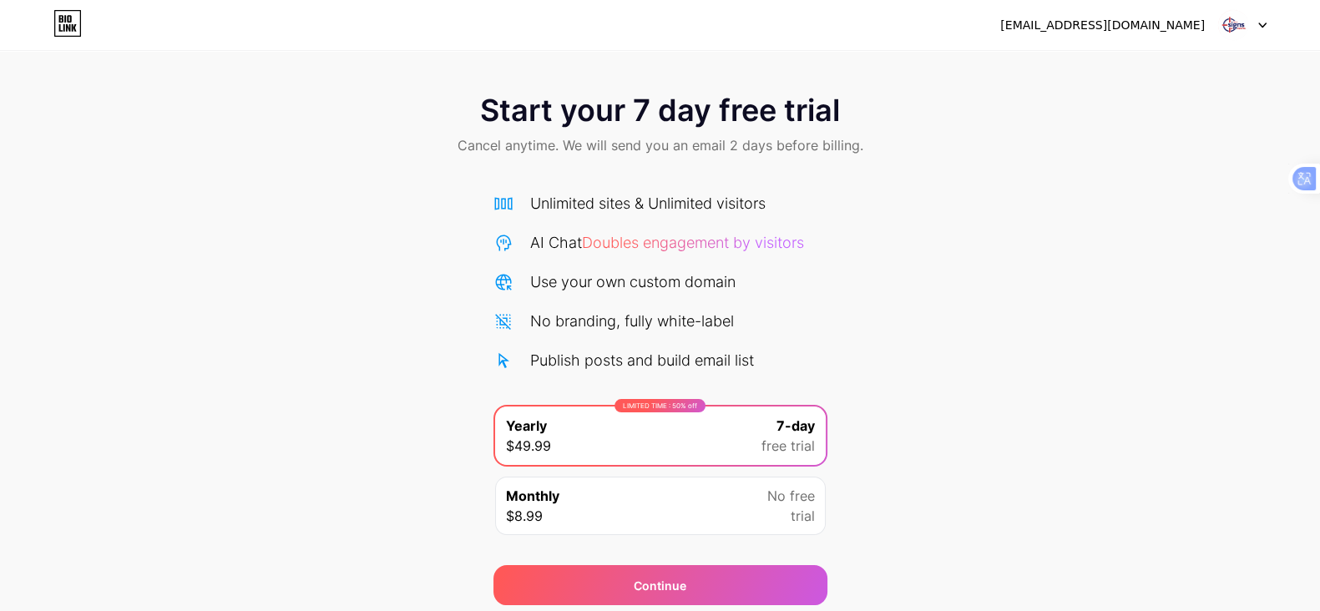
click at [1068, 29] on div "[EMAIL_ADDRESS][DOMAIN_NAME]" at bounding box center [1102, 26] width 205 height 18
click at [1068, 10] on div at bounding box center [1242, 25] width 48 height 30
click at [1068, 31] on img at bounding box center [1233, 25] width 32 height 32
drag, startPoint x: 1226, startPoint y: 30, endPoint x: 573, endPoint y: 8, distance: 653.2
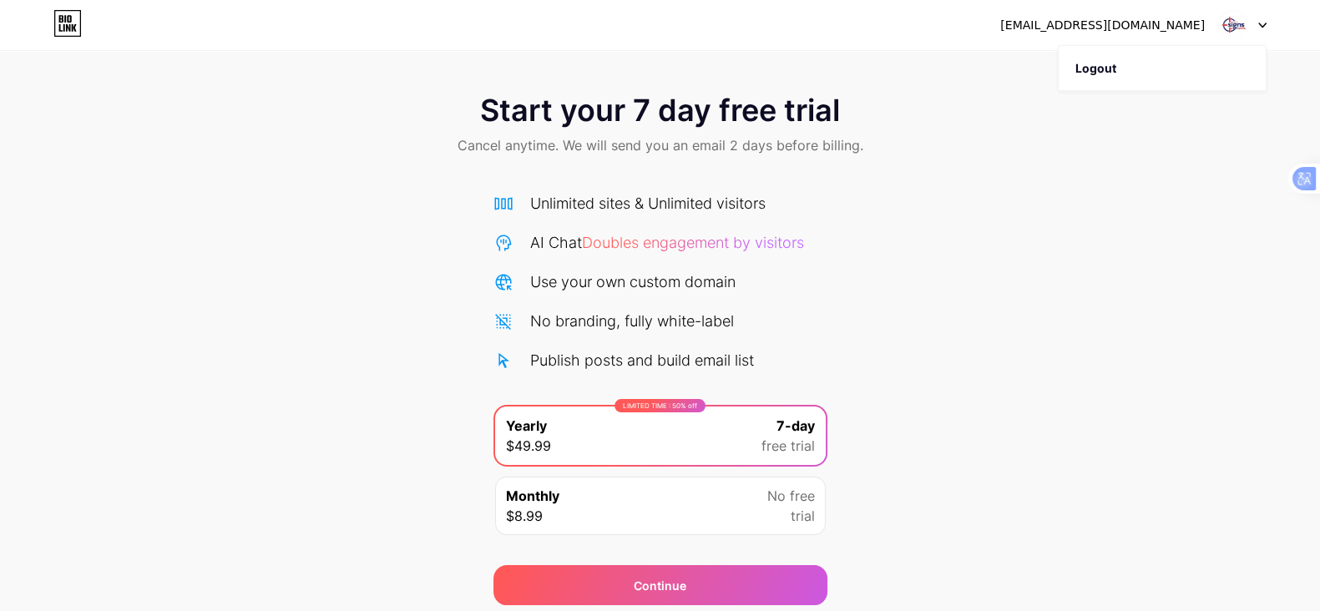
click at [1068, 32] on img at bounding box center [1233, 25] width 32 height 32
click at [70, 13] on icon at bounding box center [67, 23] width 28 height 27
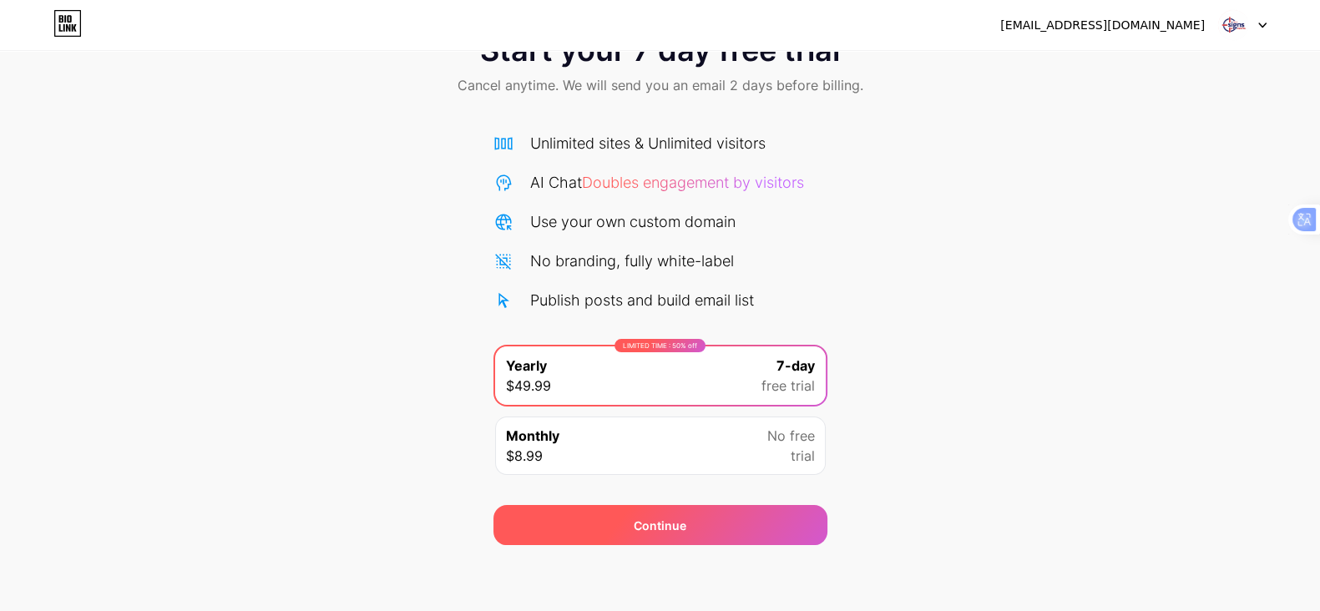
click at [735, 518] on div "Continue" at bounding box center [660, 525] width 334 height 40
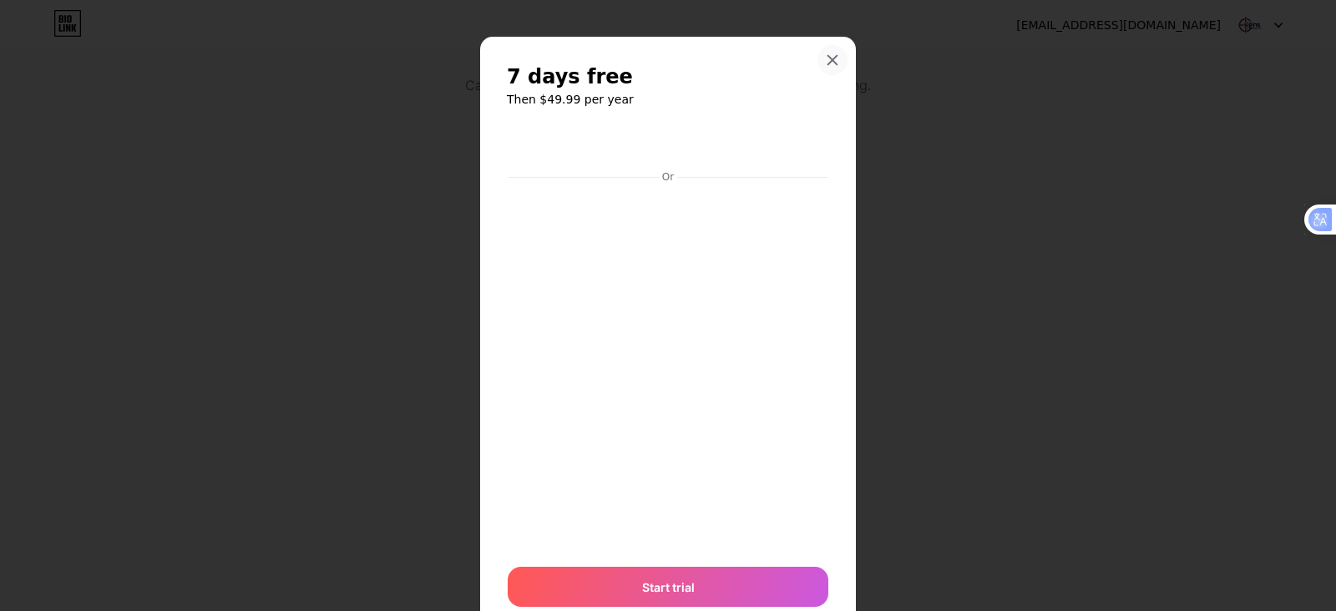
click at [826, 62] on icon at bounding box center [832, 59] width 13 height 13
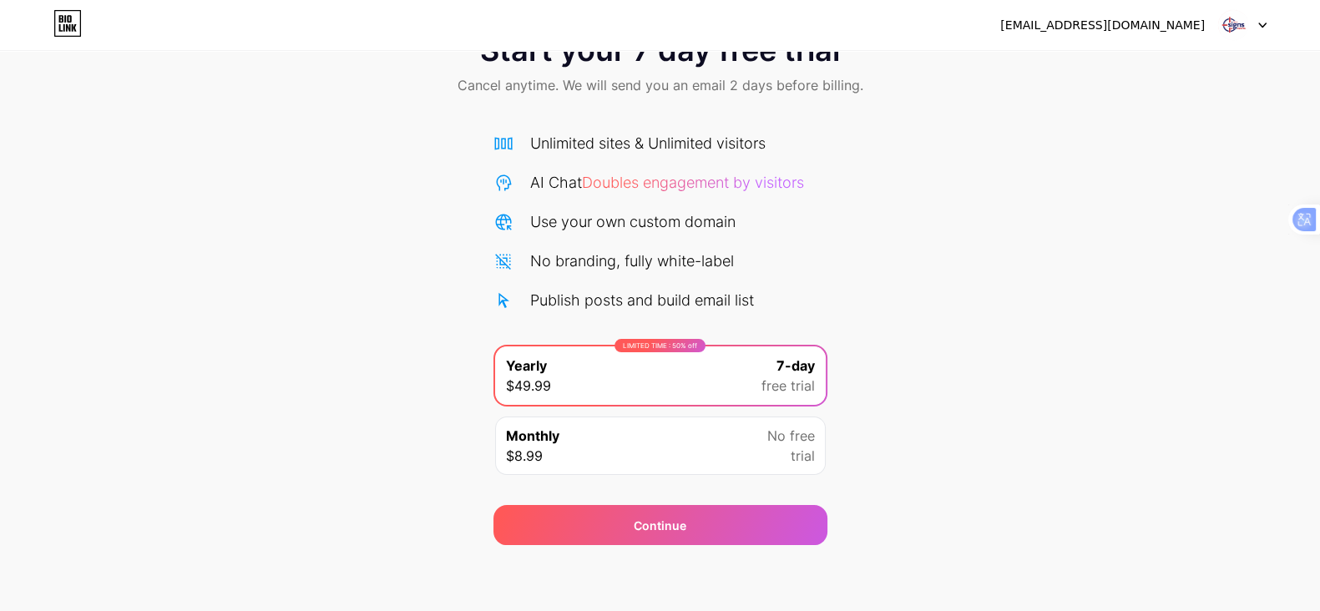
scroll to position [0, 0]
